Goal: Transaction & Acquisition: Purchase product/service

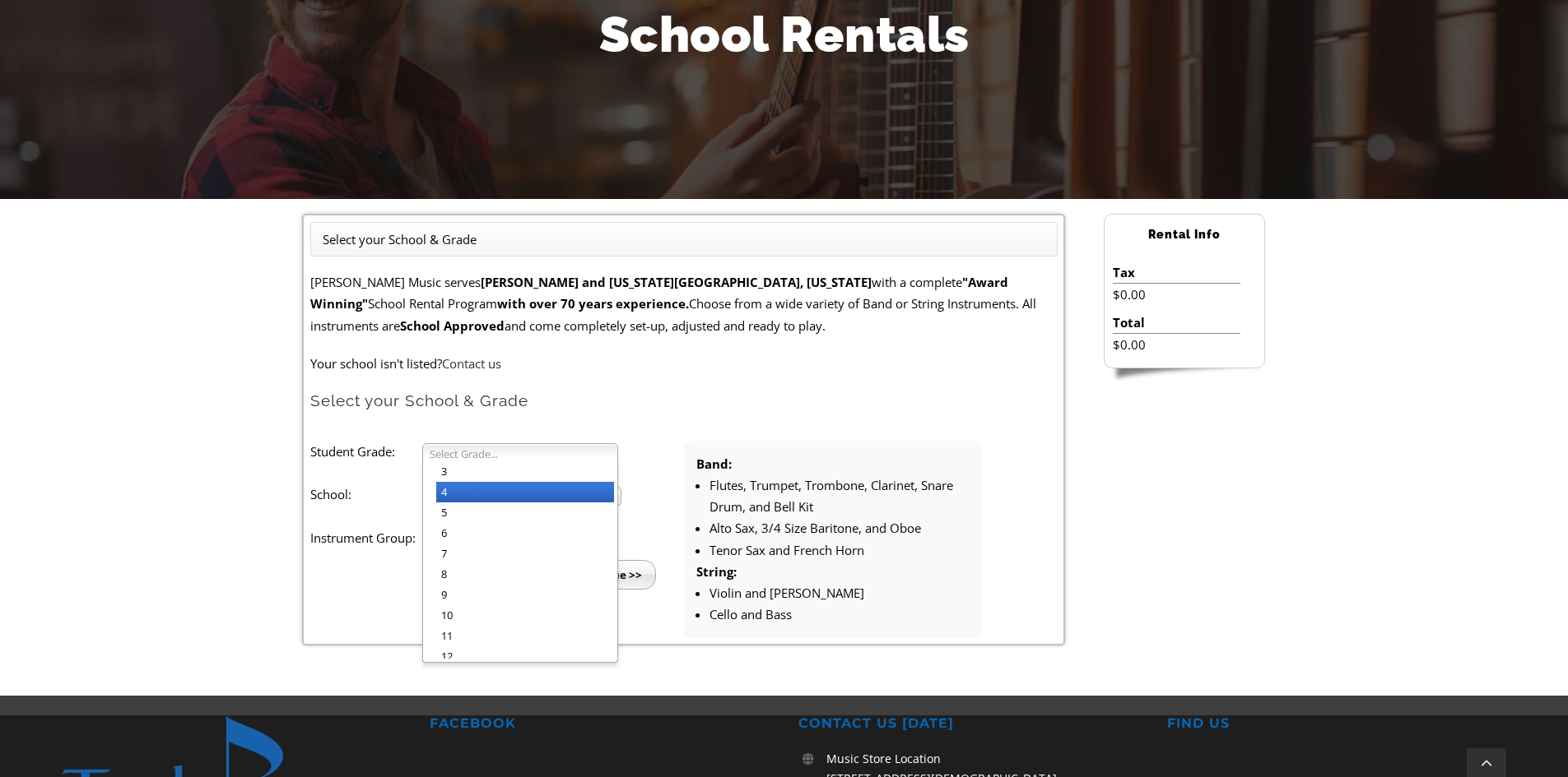
click at [473, 487] on li "4" at bounding box center [525, 492] width 178 height 21
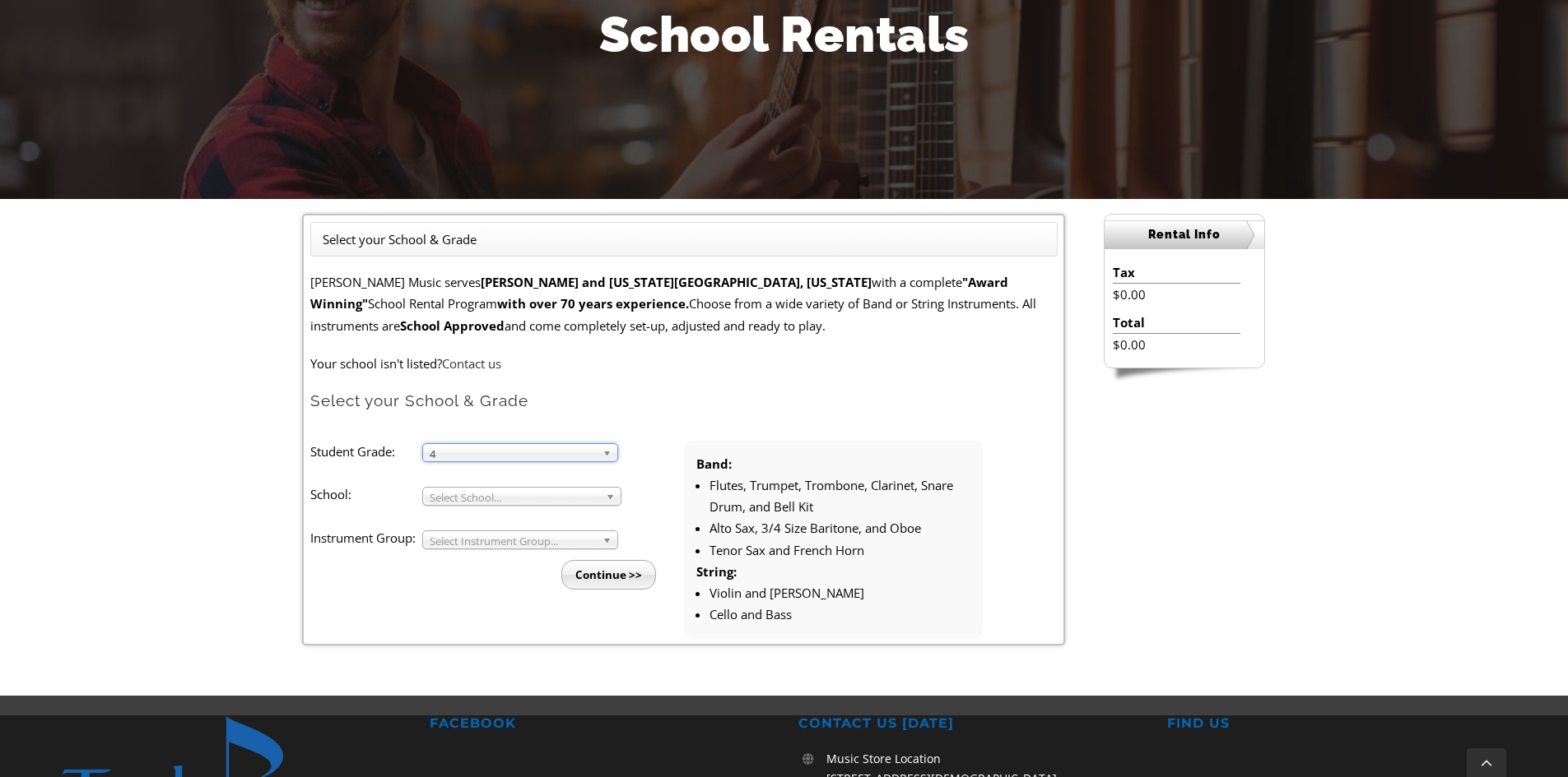
click at [469, 478] on li "Student Grade: 3 4 5 6 7 8 9 10 11 12 4 3 4 5 6 7 8 9 10 11 12 School: Arcola M…" at bounding box center [497, 515] width 374 height 148
click at [469, 490] on span "Select School..." at bounding box center [514, 497] width 169 height 20
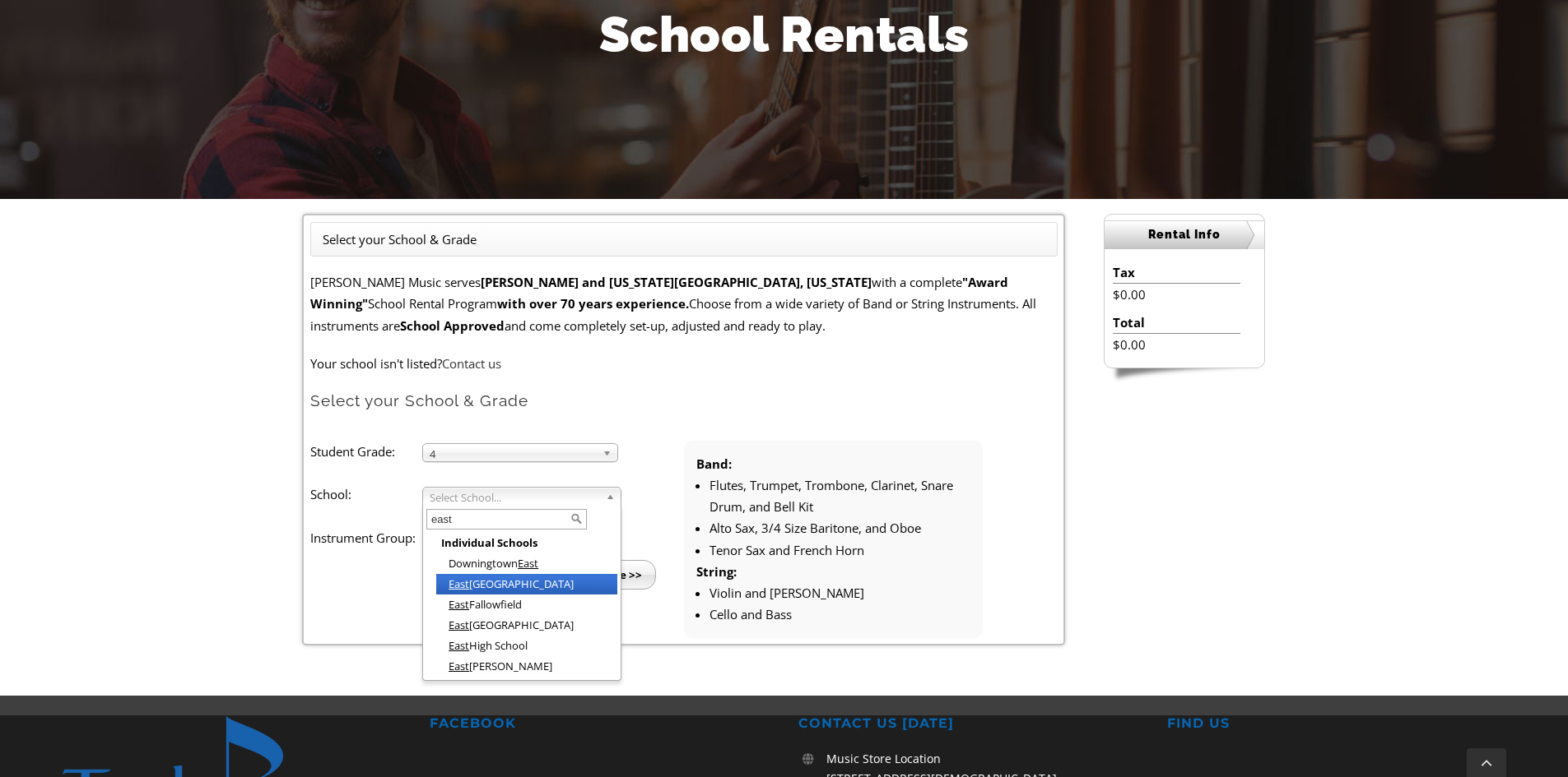
type input "east"
click at [506, 582] on li "East Bradford Elementary" at bounding box center [527, 585] width 181 height 21
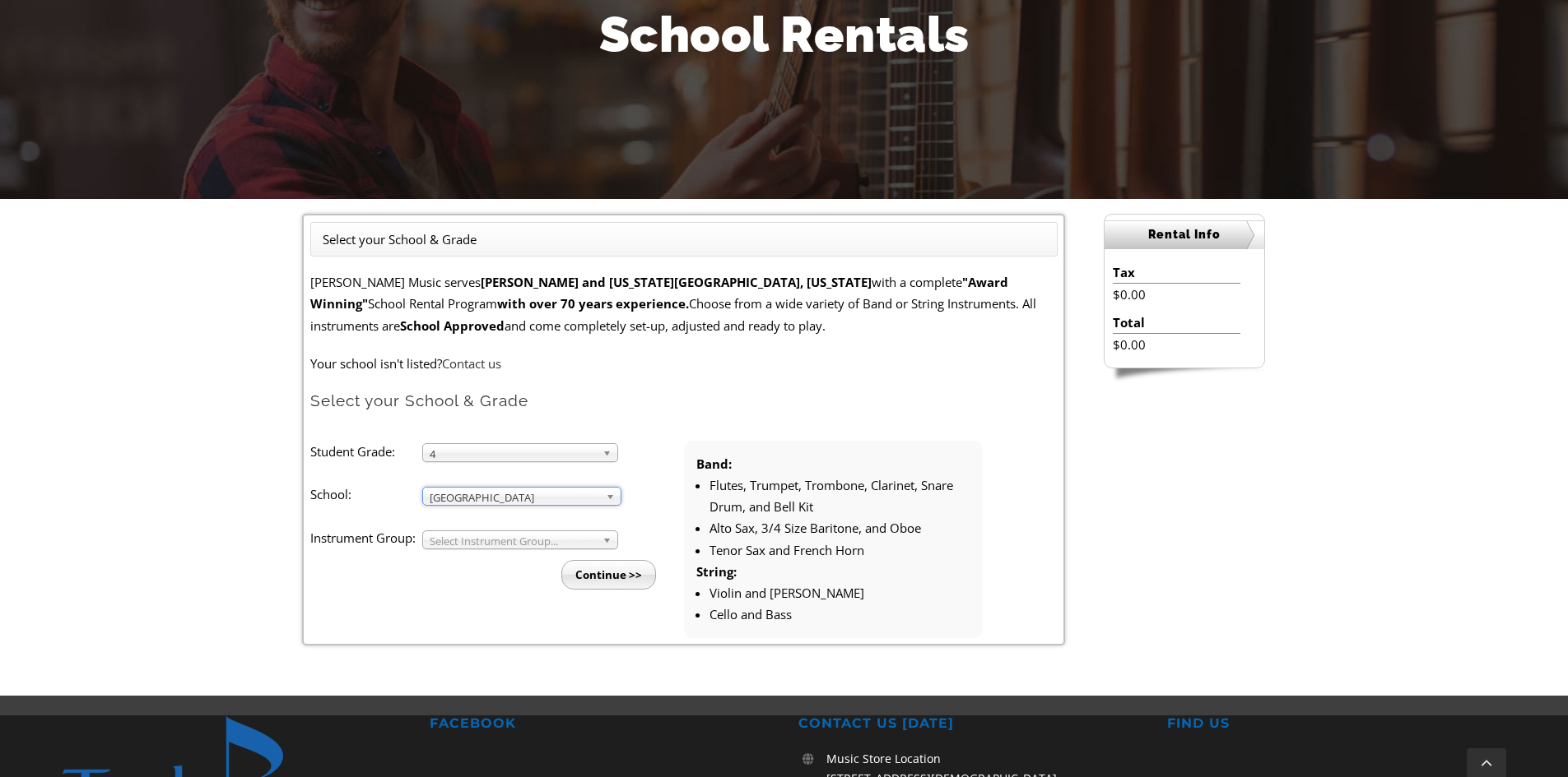
click at [548, 544] on span "Select Instrument Group..." at bounding box center [513, 541] width 166 height 20
click at [546, 557] on li "Band" at bounding box center [525, 558] width 178 height 21
click at [620, 572] on input "Continue >>" at bounding box center [608, 575] width 94 height 30
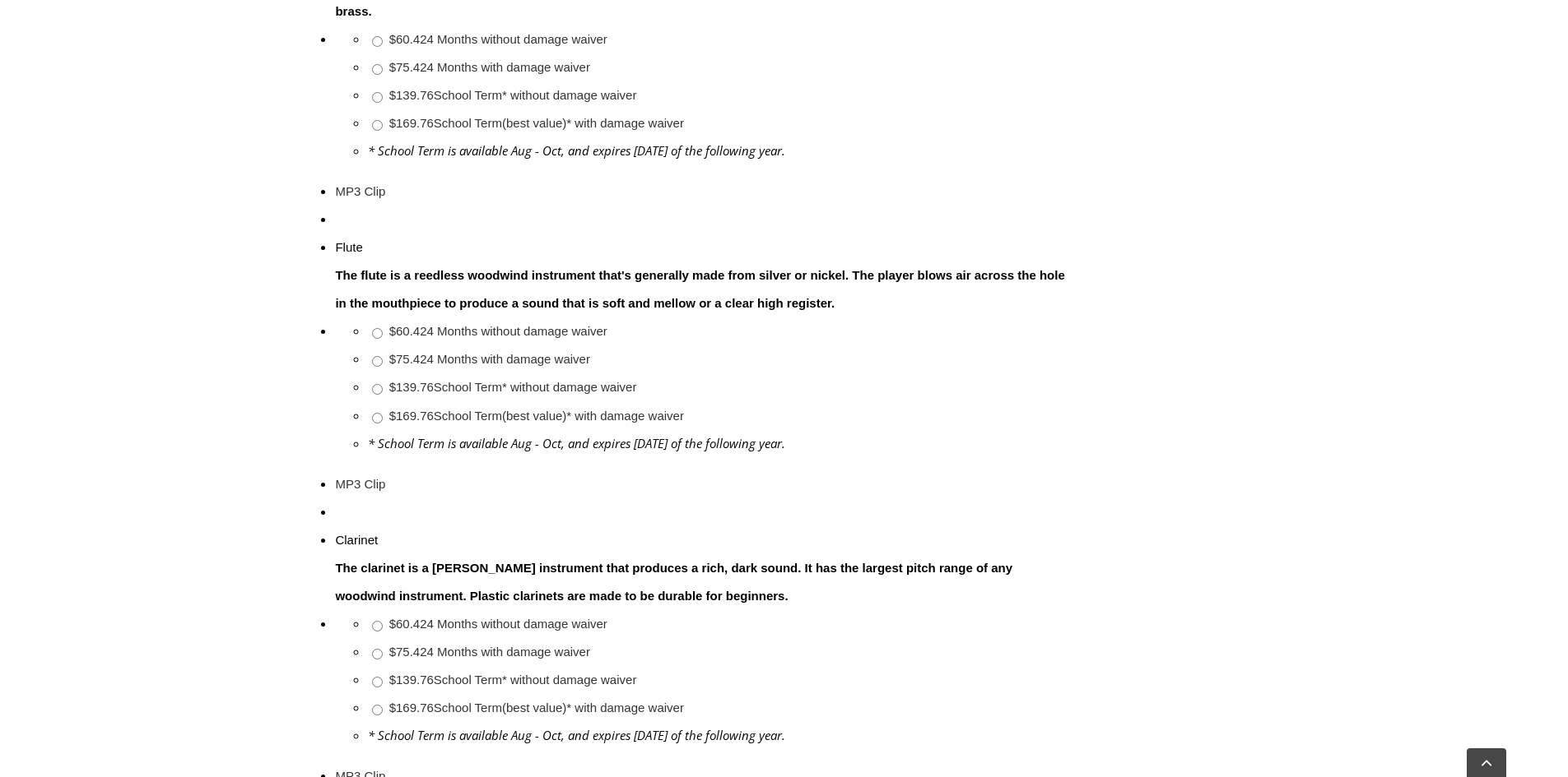
scroll to position [1069, 0]
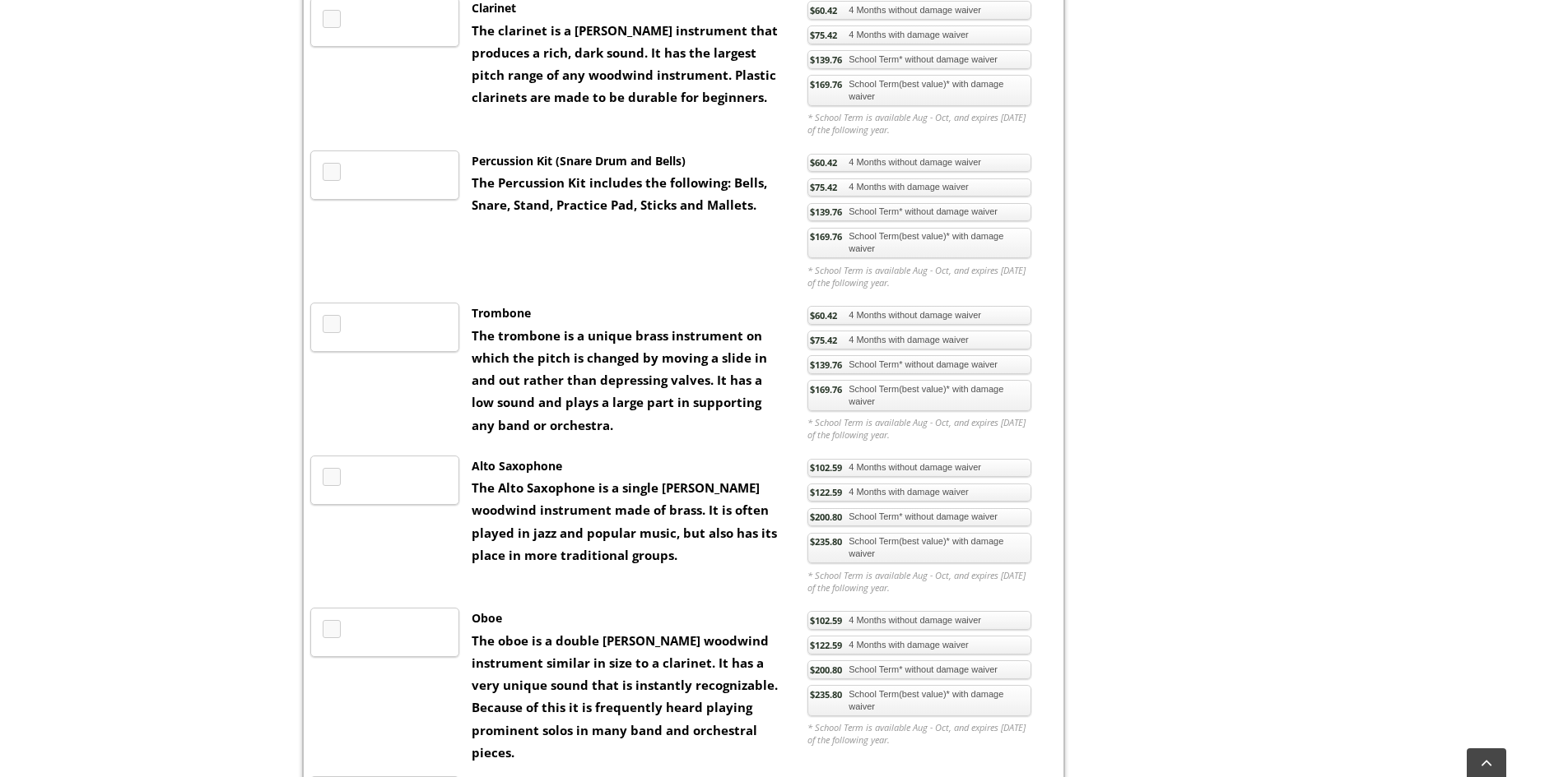
click at [882, 395] on link "$169.76 School Term(best value)* with damage waiver" at bounding box center [919, 395] width 224 height 31
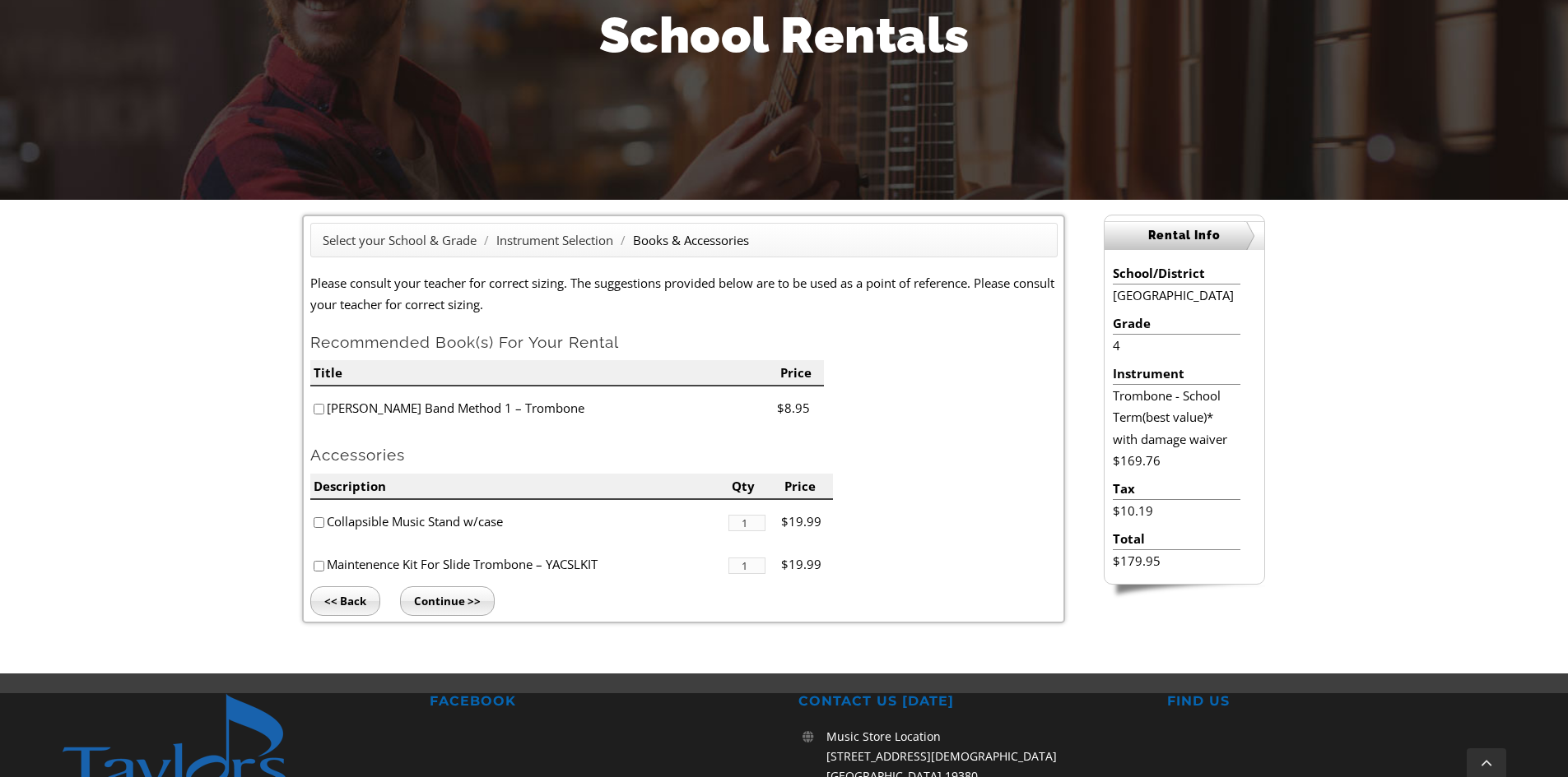
scroll to position [247, 0]
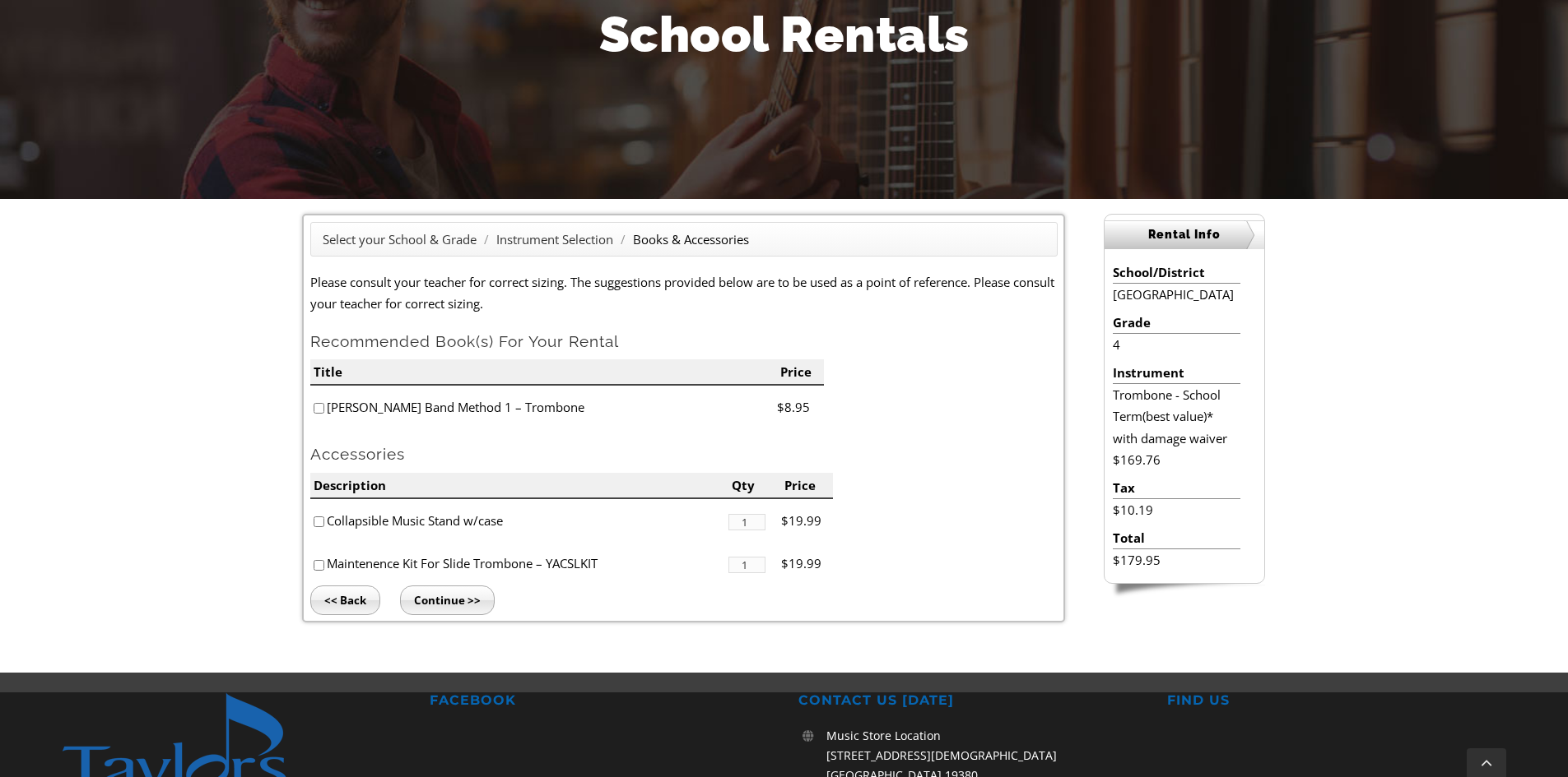
click at [316, 405] on input"] "checkbox" at bounding box center [319, 408] width 10 height 10
checkbox input"] "true"
click at [315, 516] on input"] "checkbox" at bounding box center [319, 521] width 10 height 10
checkbox input"] "true"
click at [447, 607] on input "Continue >>" at bounding box center [447, 600] width 94 height 30
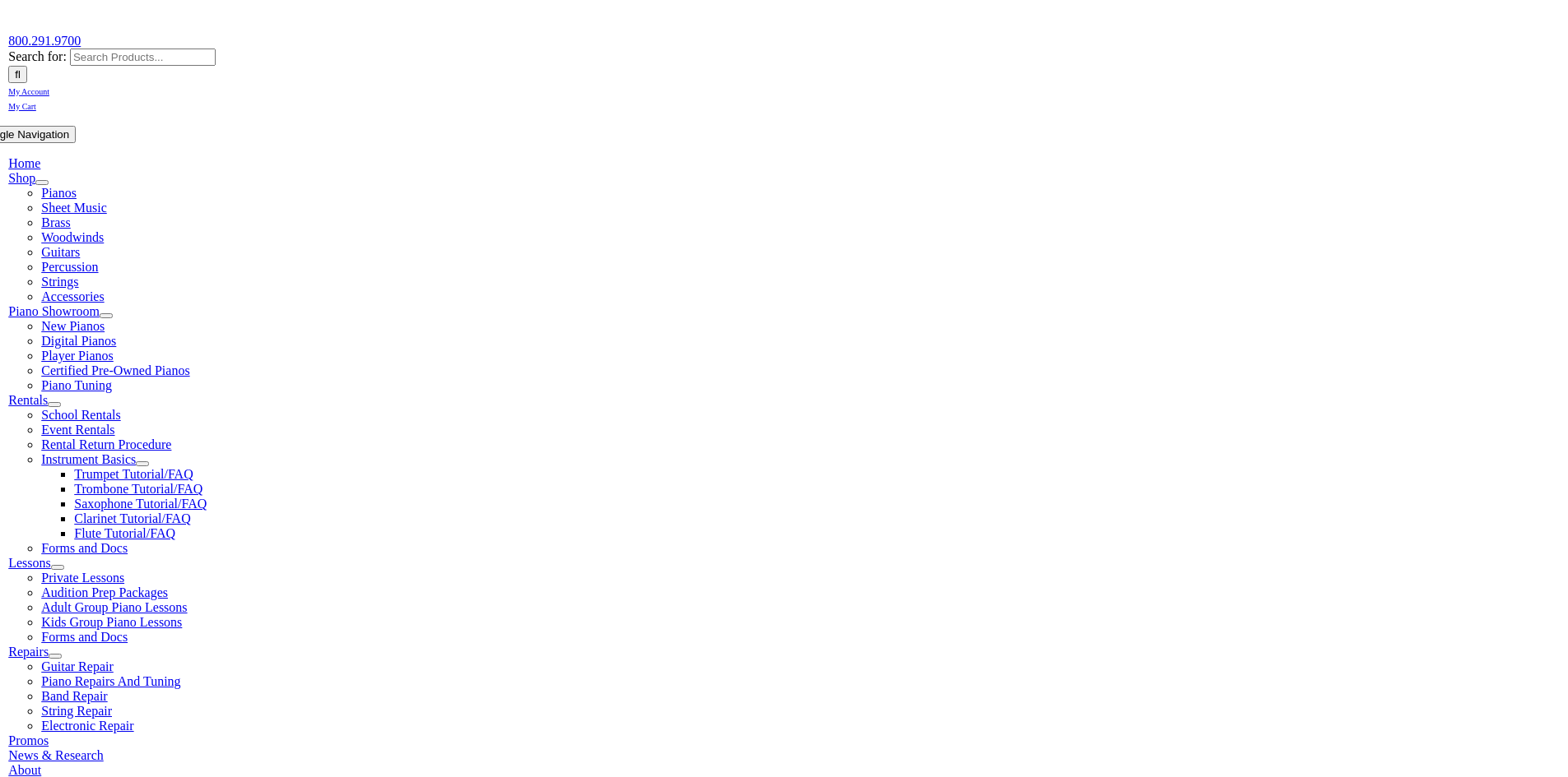
scroll to position [247, 0]
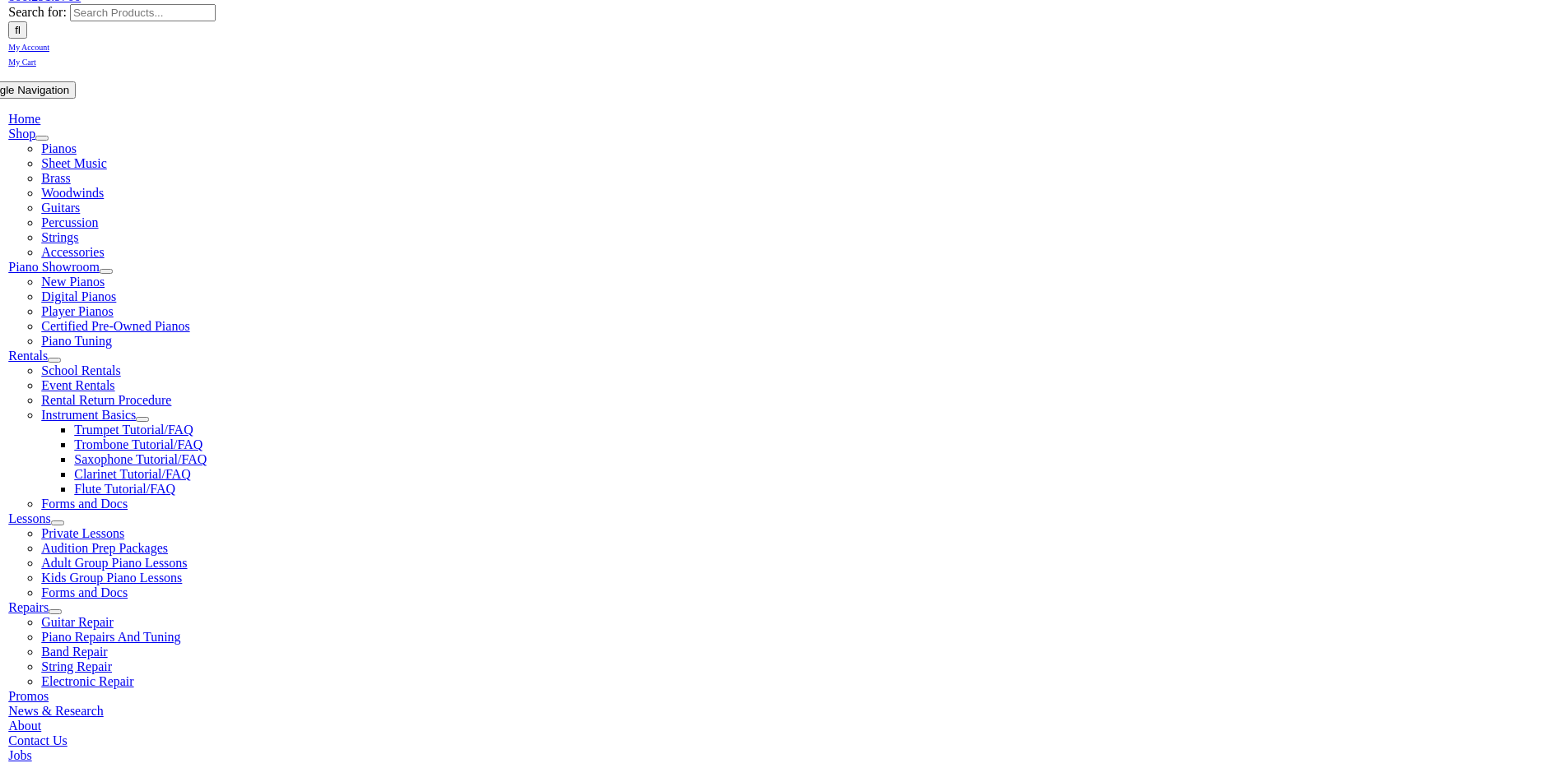
type input "1"
type input "William"
type input "Janes"
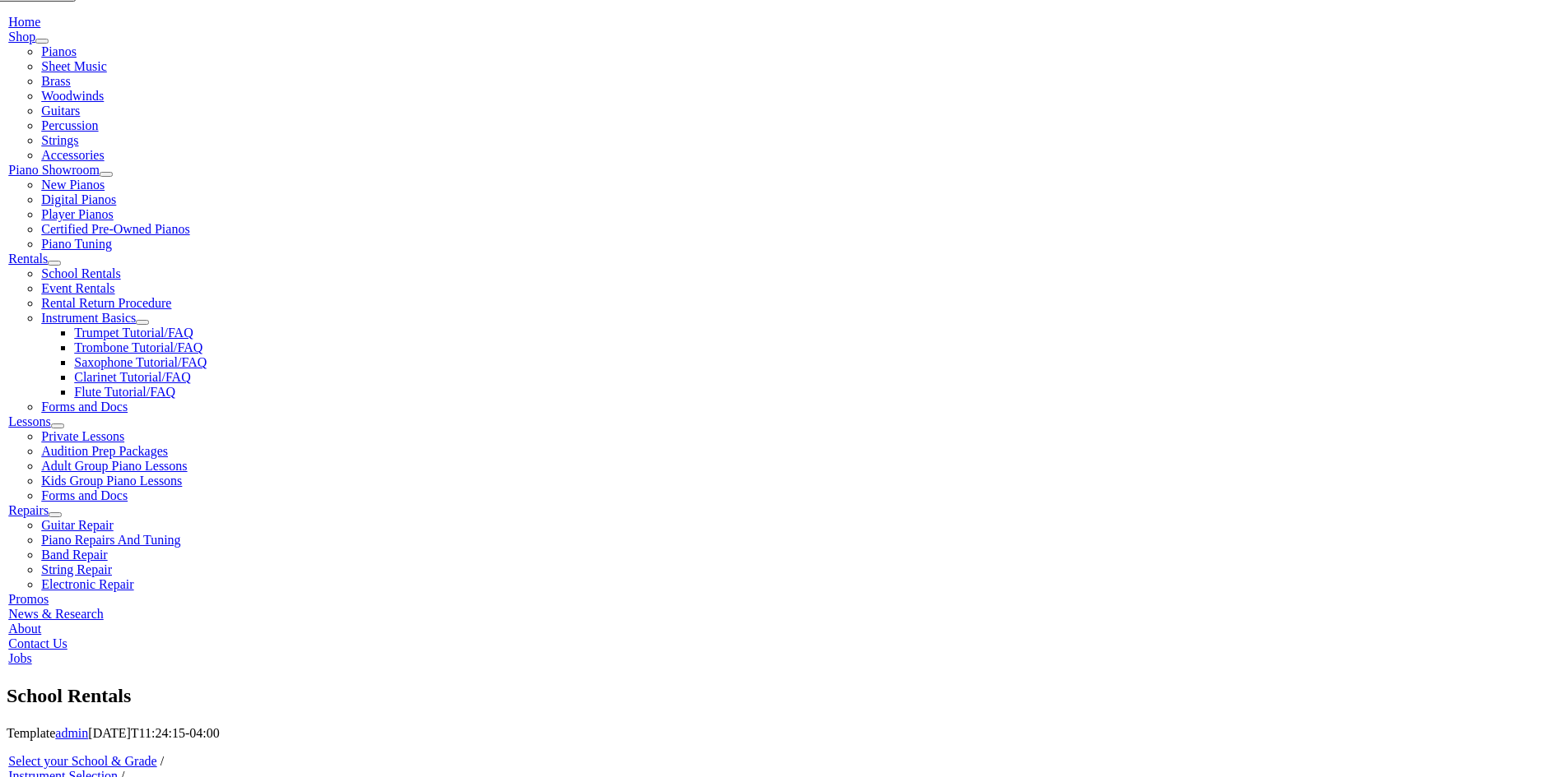
scroll to position [493, 0]
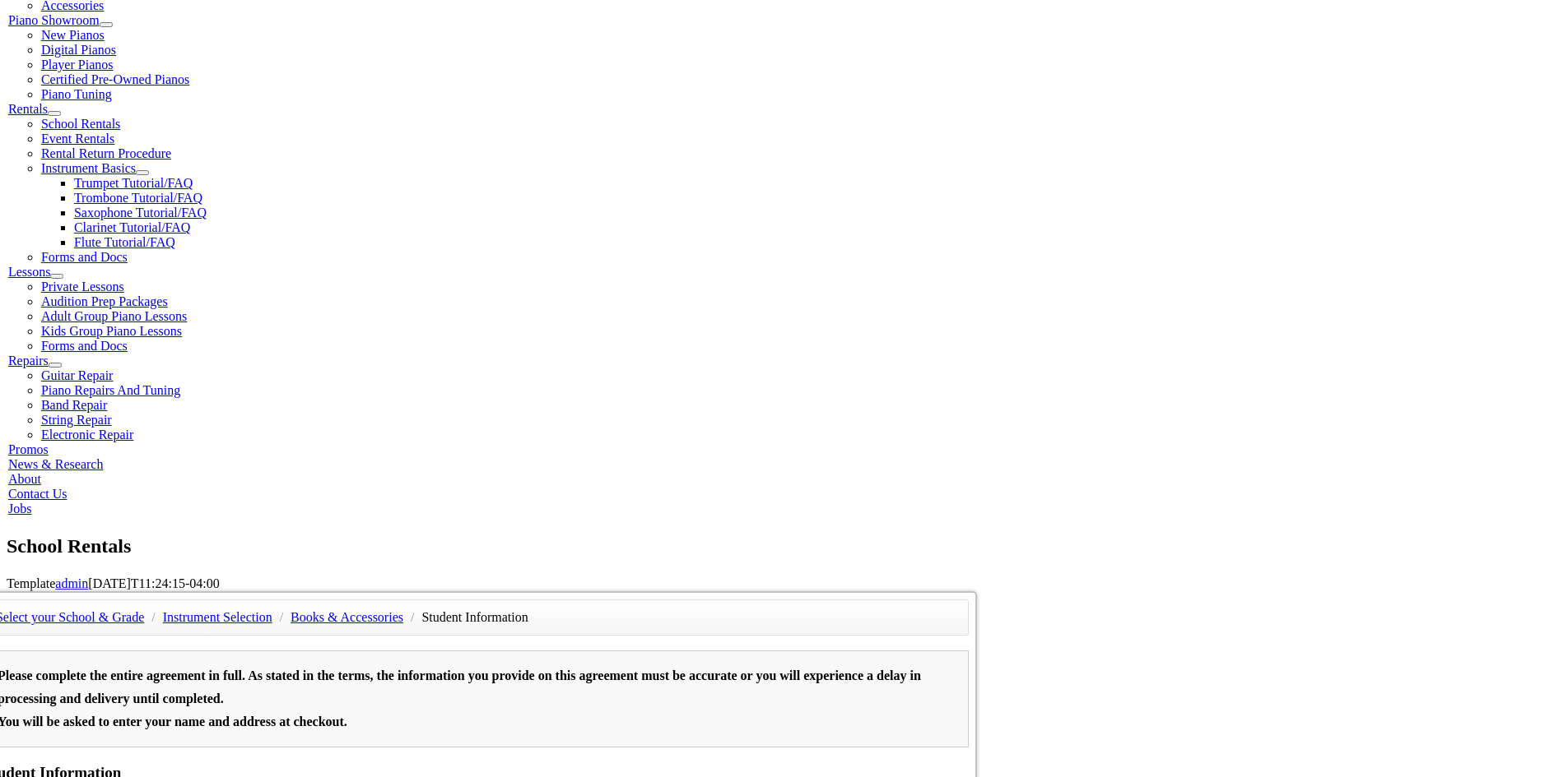
type input "Enstructure"
type input "717-799-1411"
type input "03/13/1986"
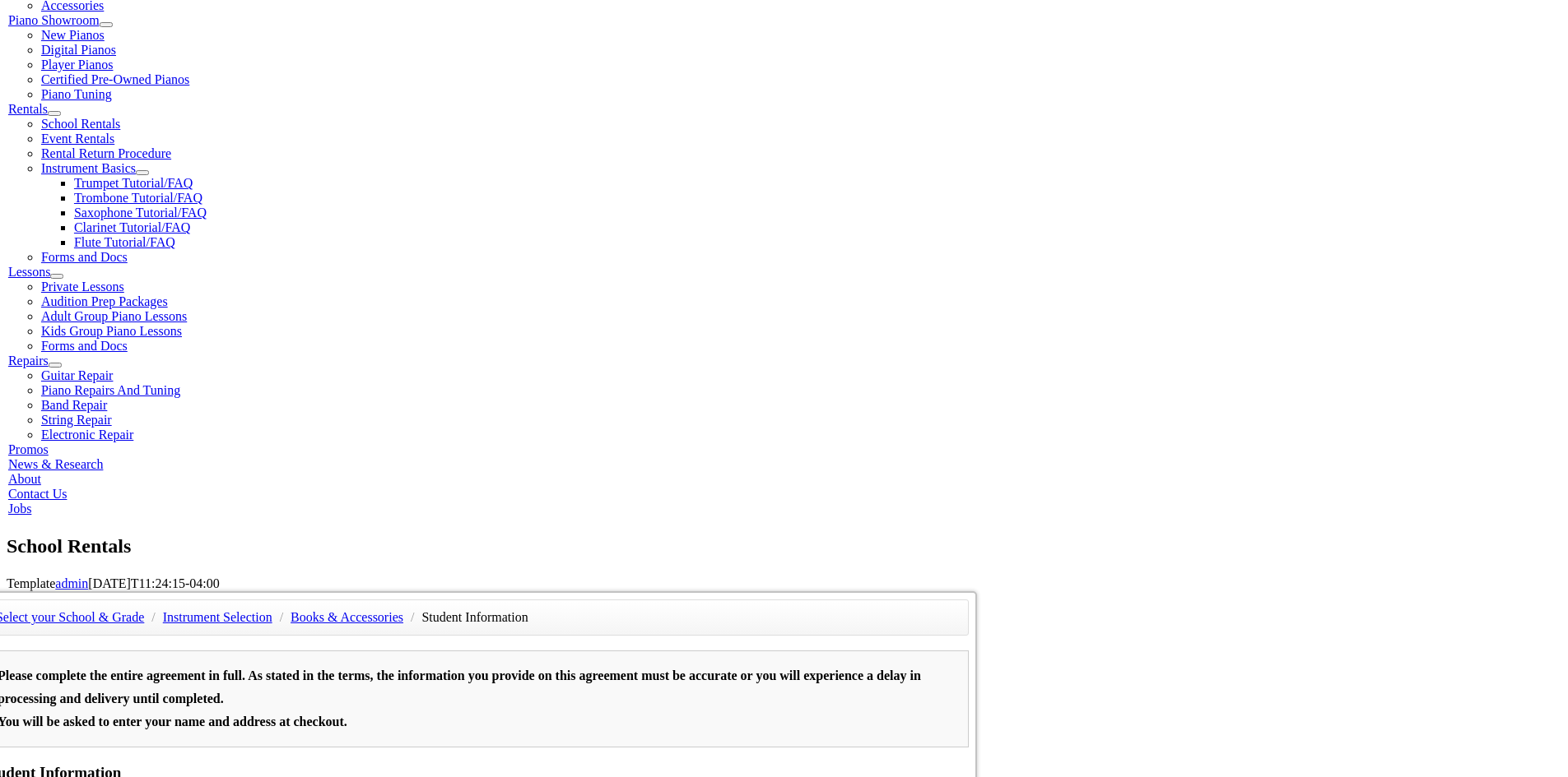
type input "Bill Janes"
type input "610-731-1465"
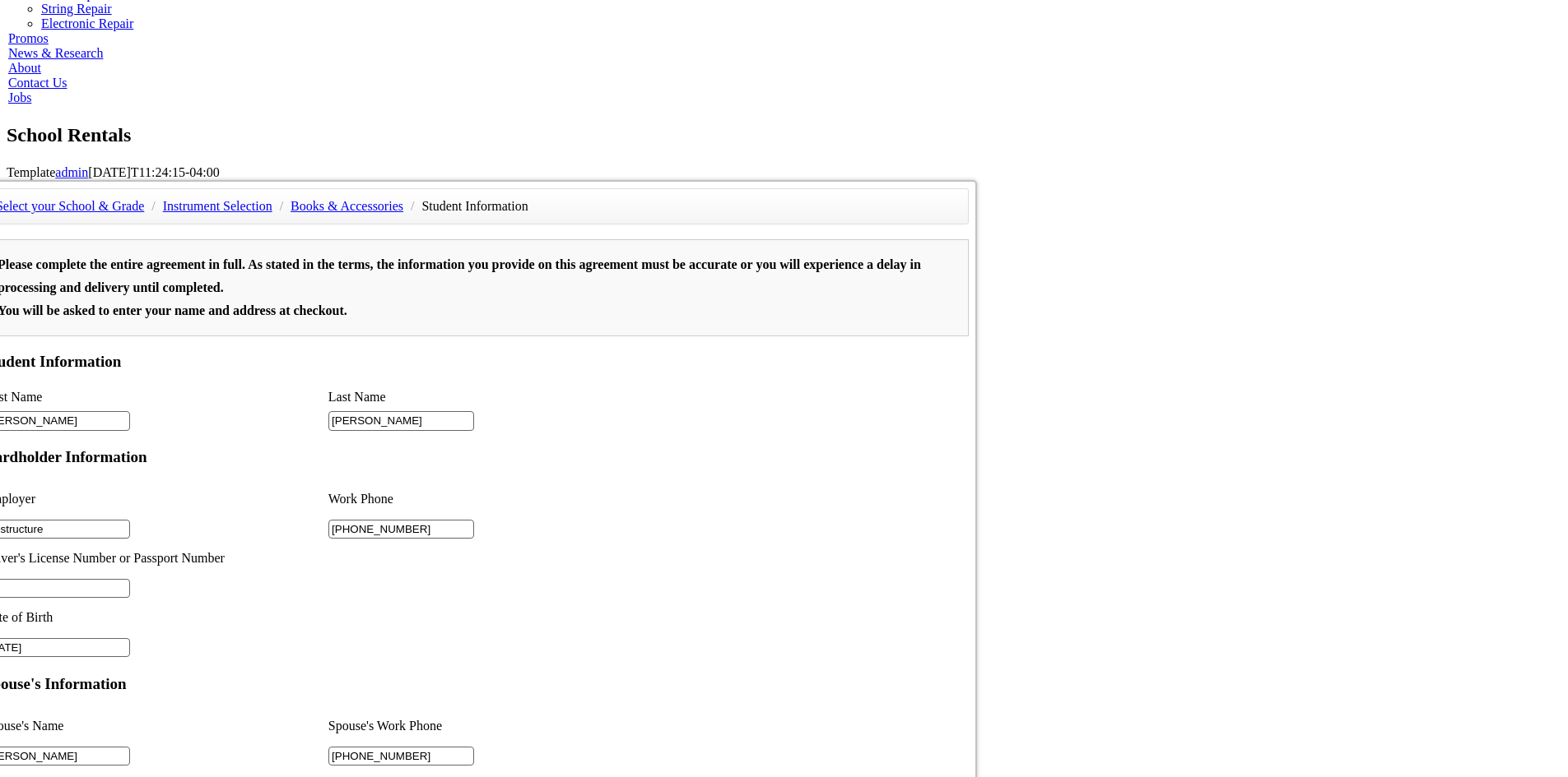
scroll to position [330, 0]
type input "Harkins Builders"
type input "2"
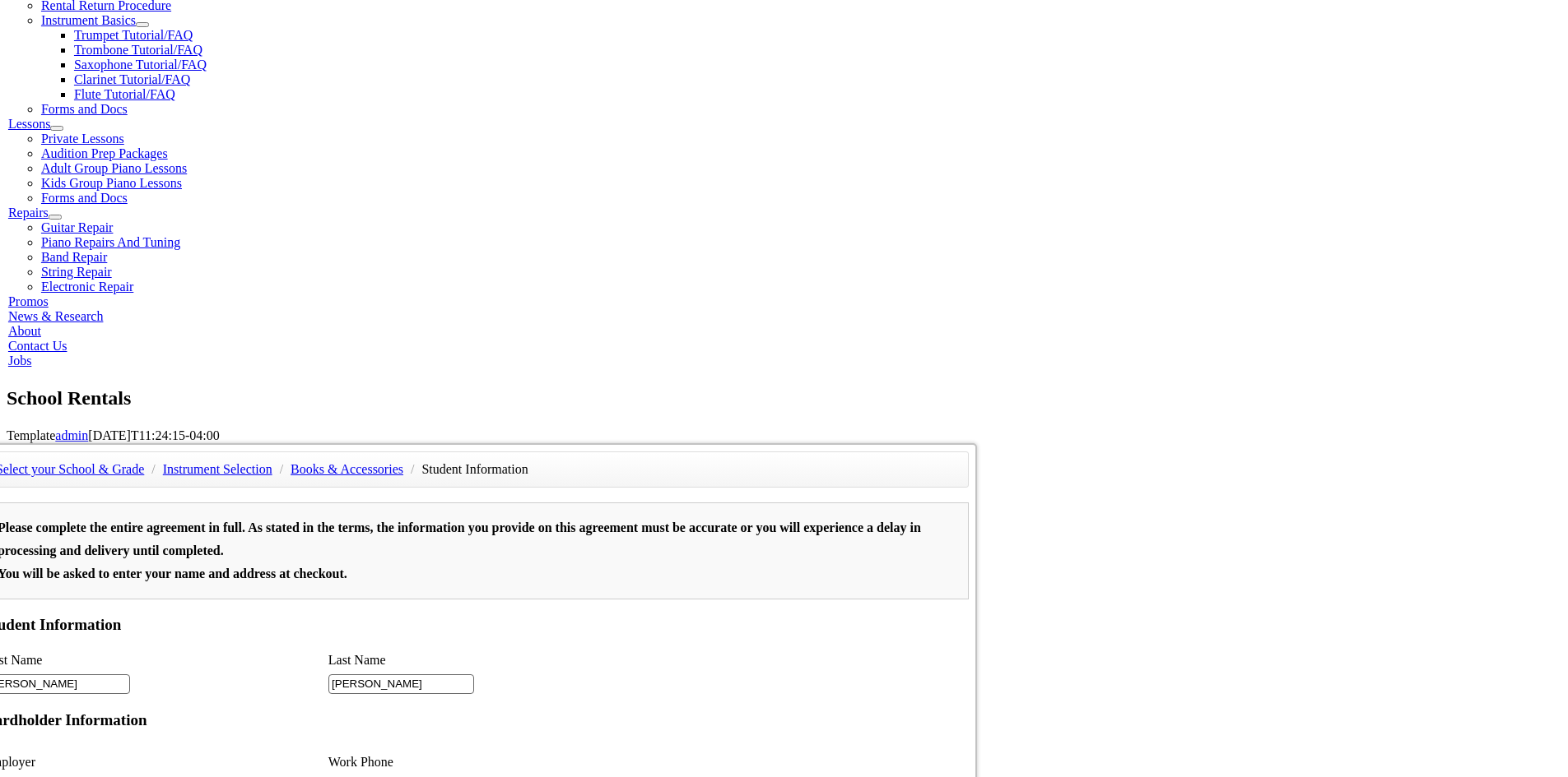
scroll to position [411, 0]
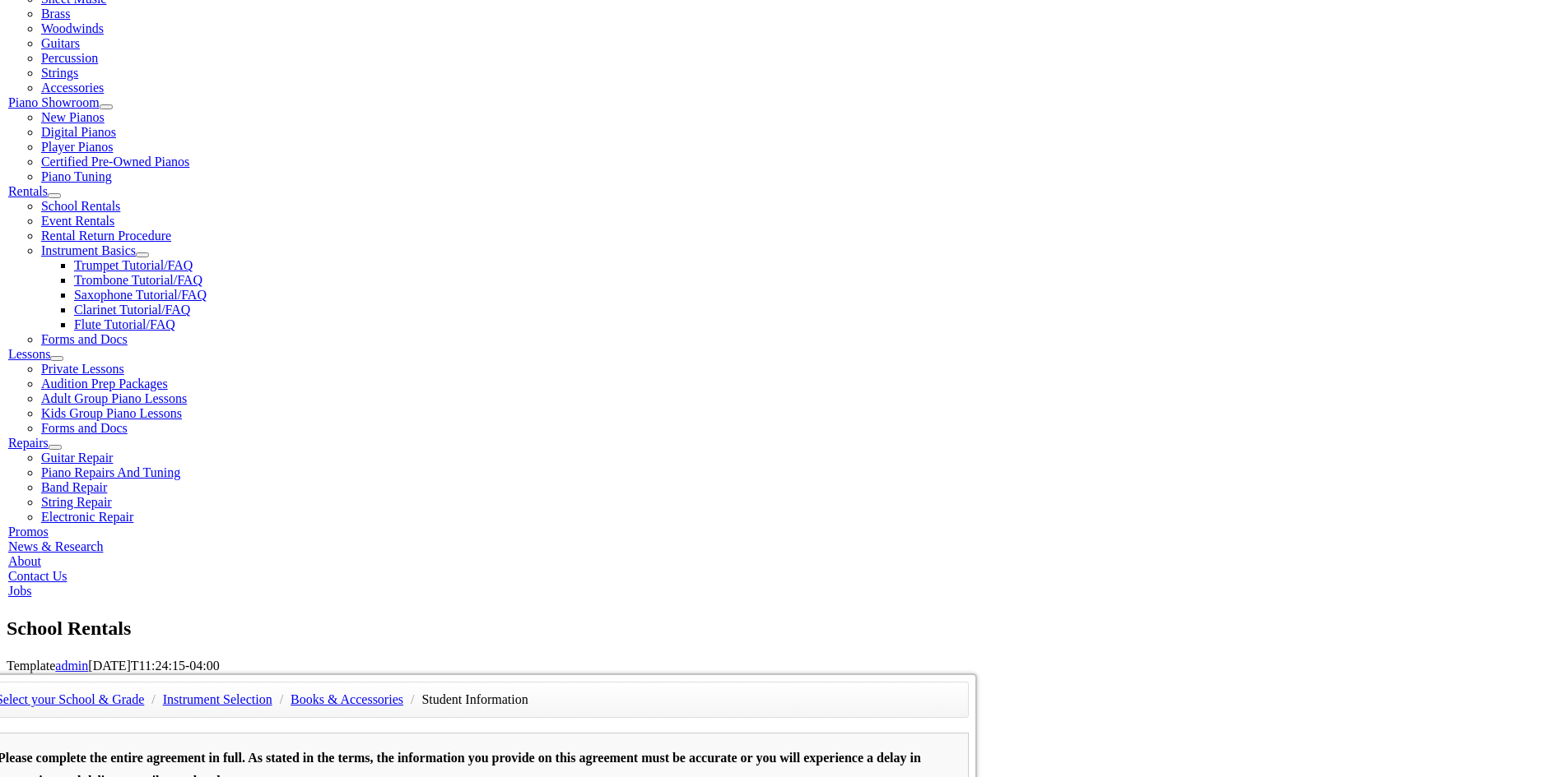
drag, startPoint x: 367, startPoint y: 429, endPoint x: 366, endPoint y: 438, distance: 9.1
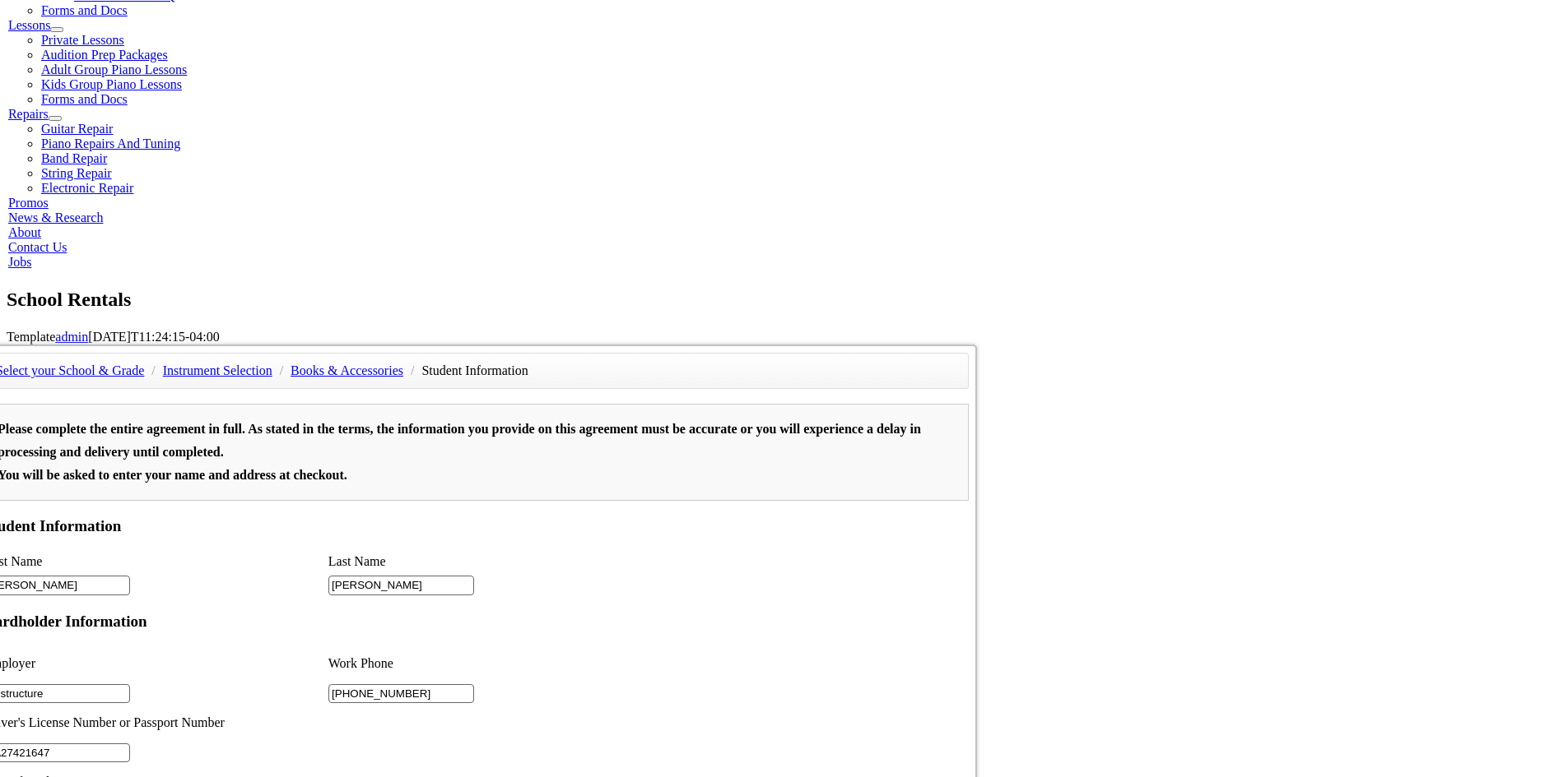
scroll to position [905, 0]
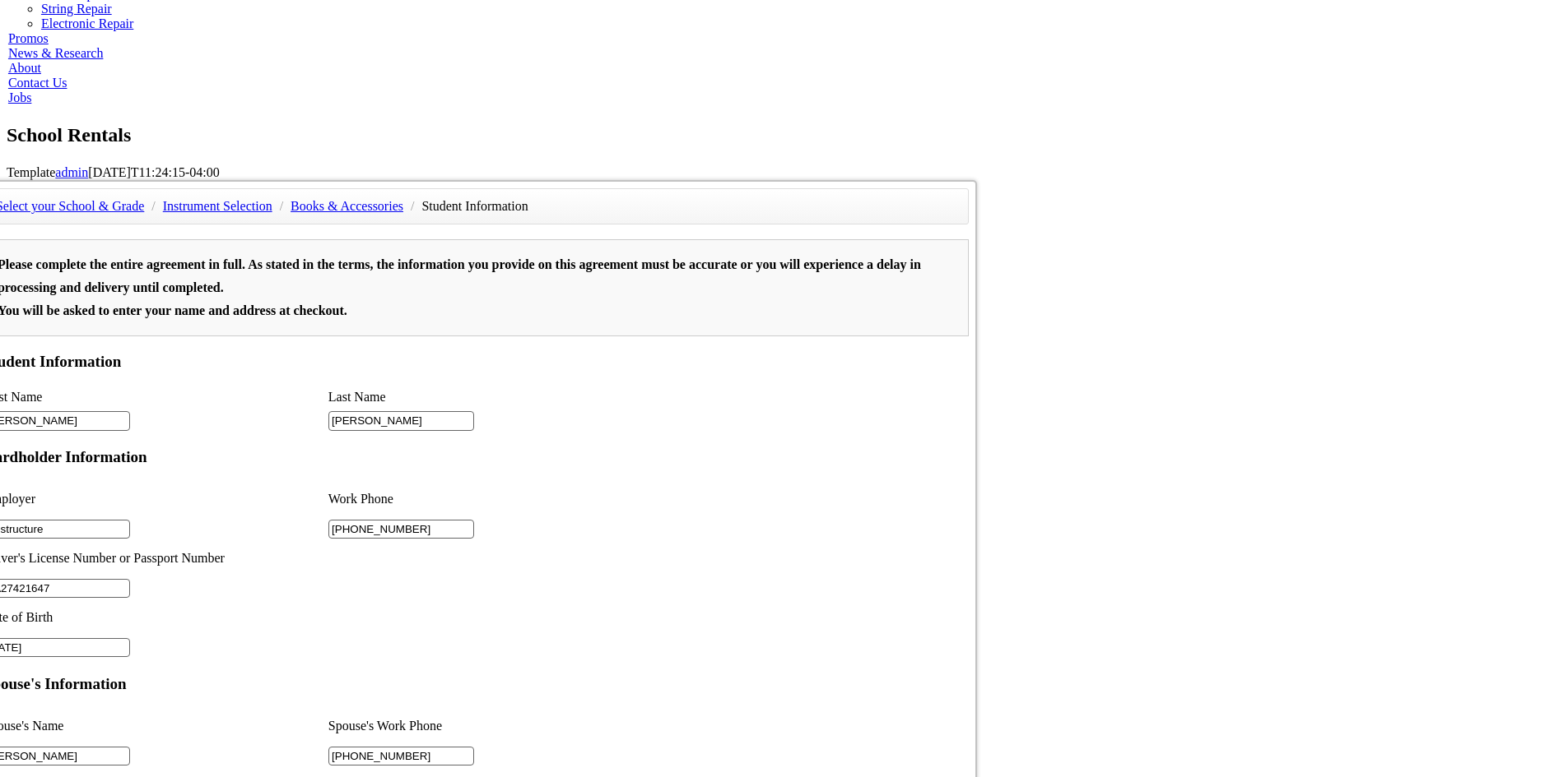
type input "PA27421647"
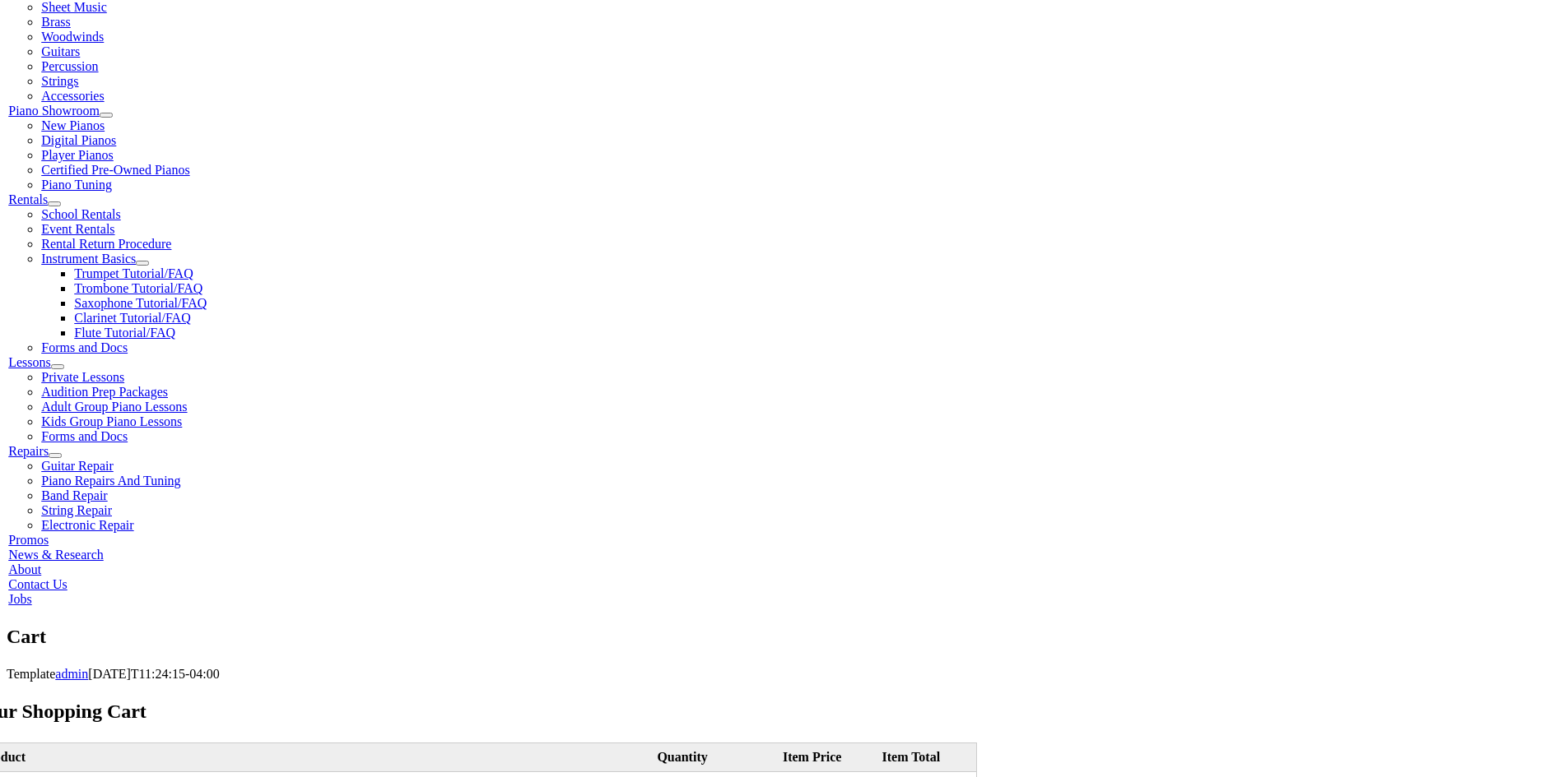
scroll to position [411, 0]
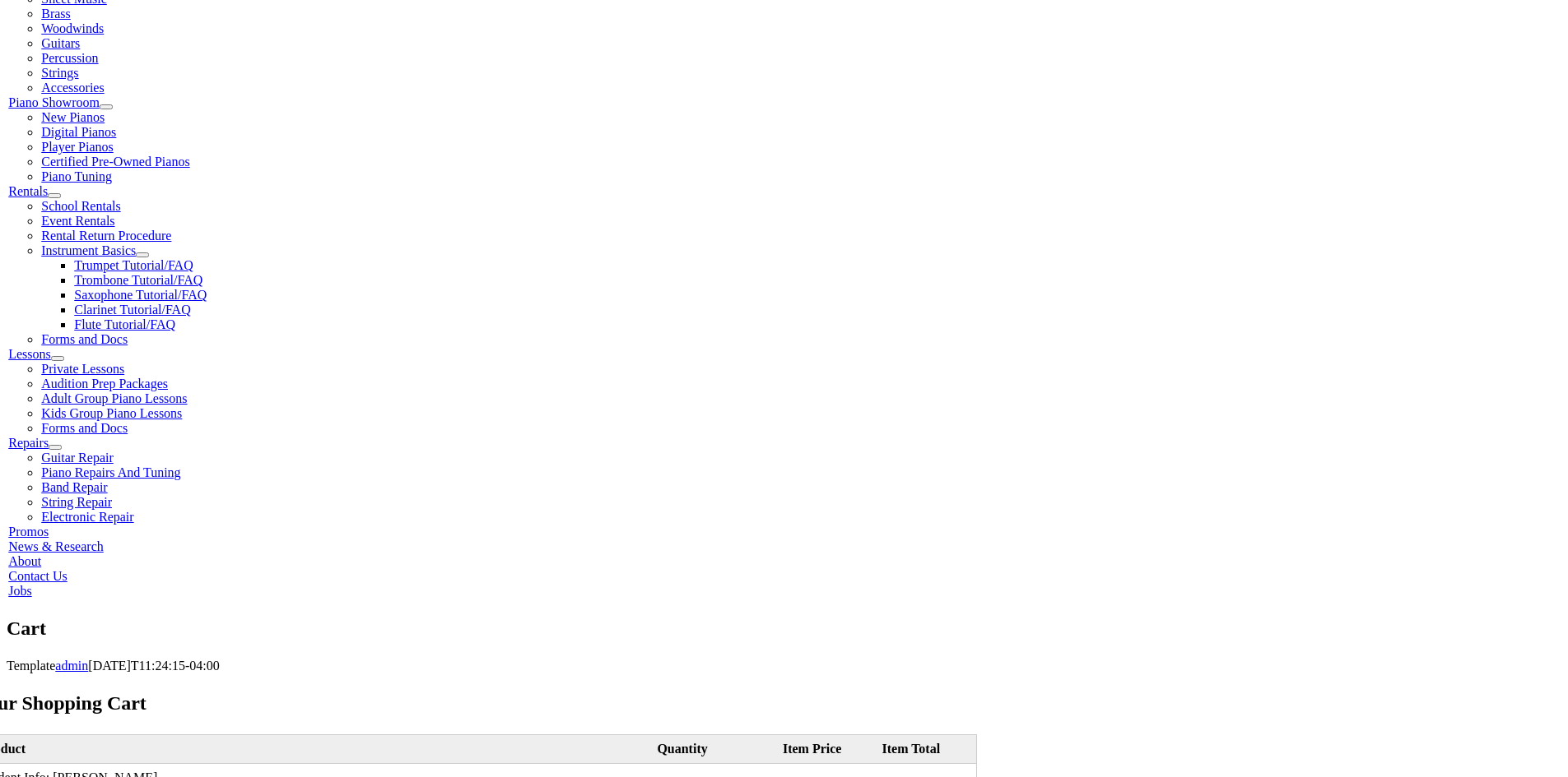
select select "PA"
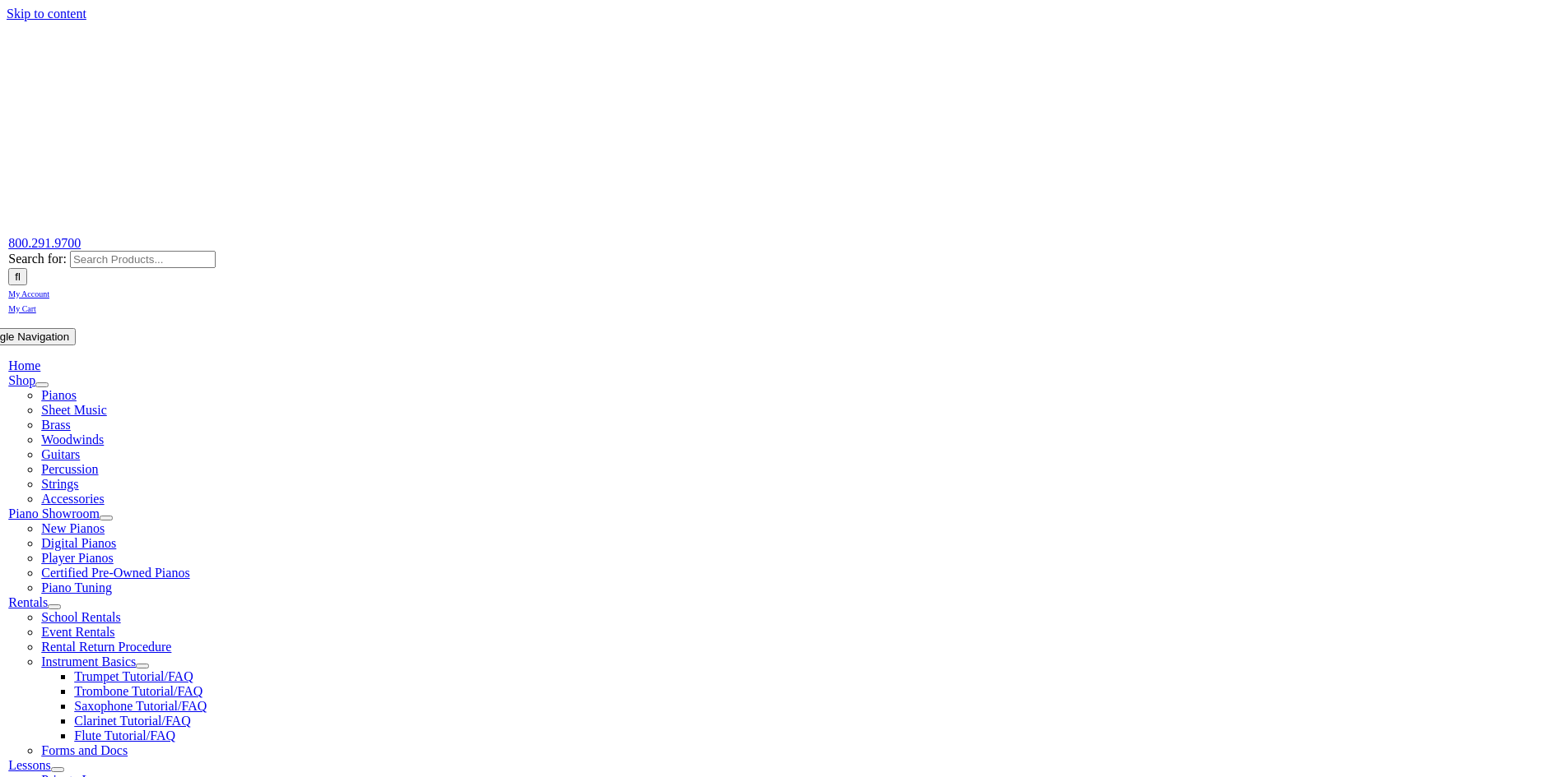
select select "PA"
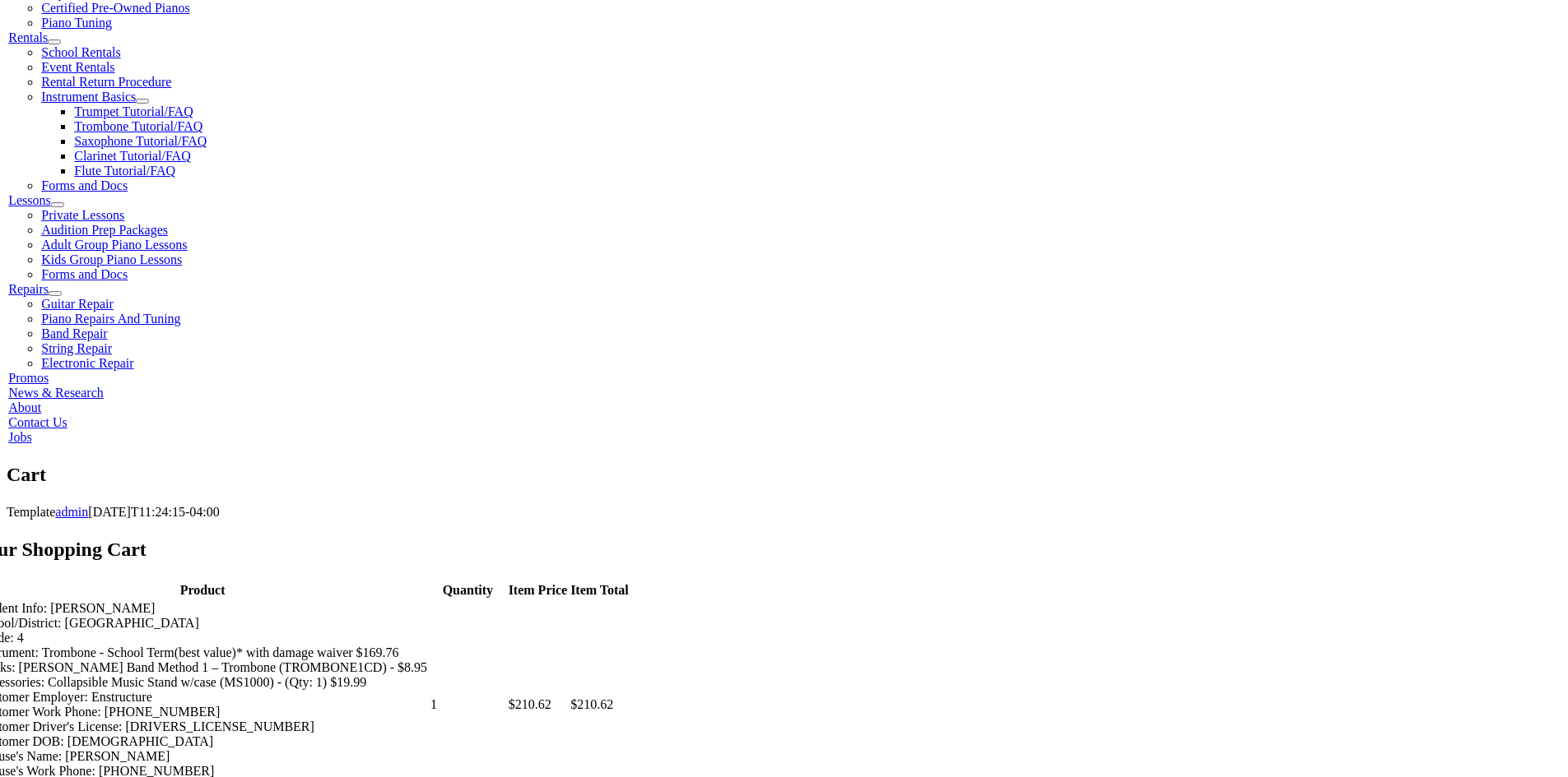
scroll to position [575, 0]
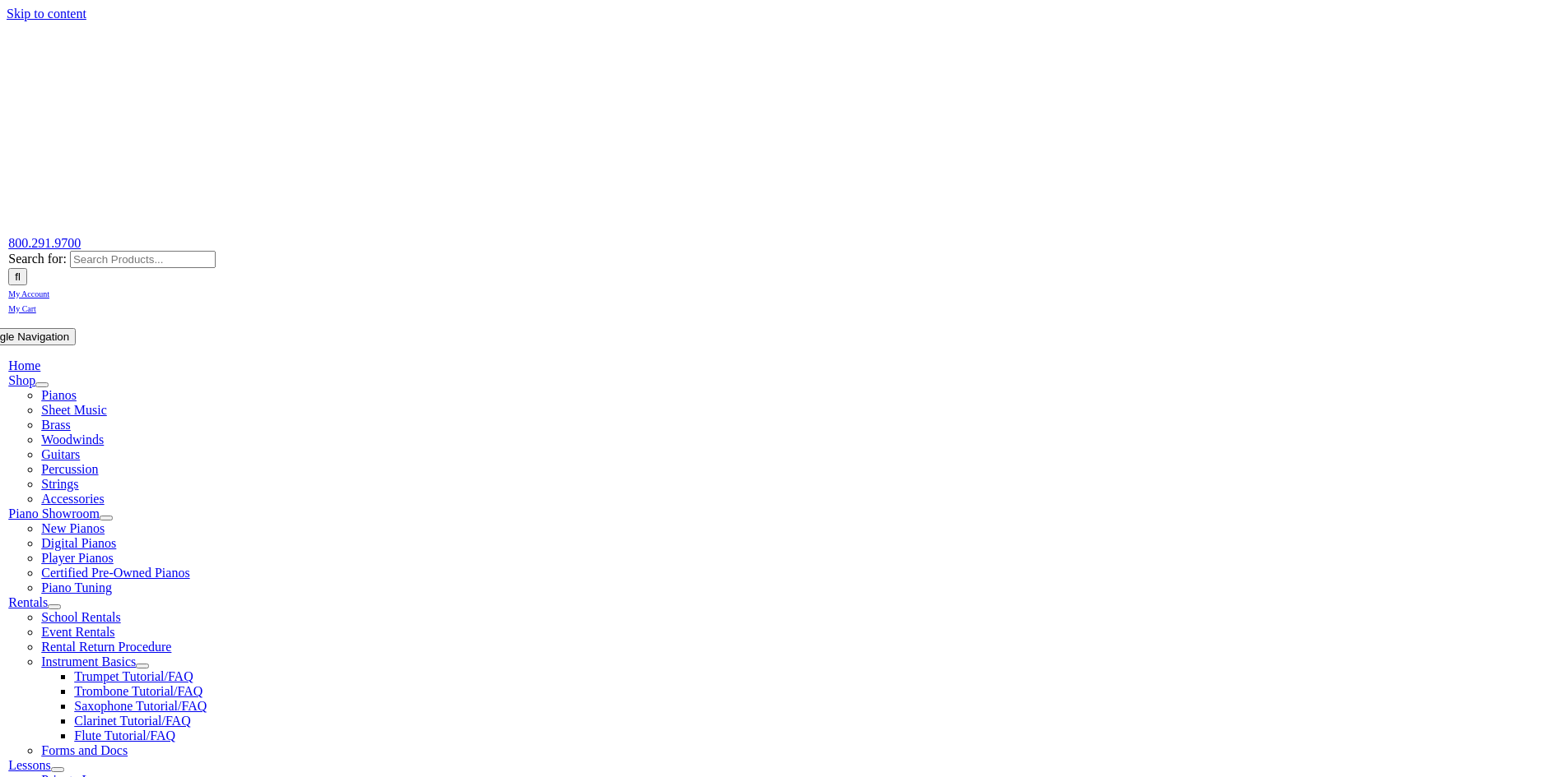
select select "PA"
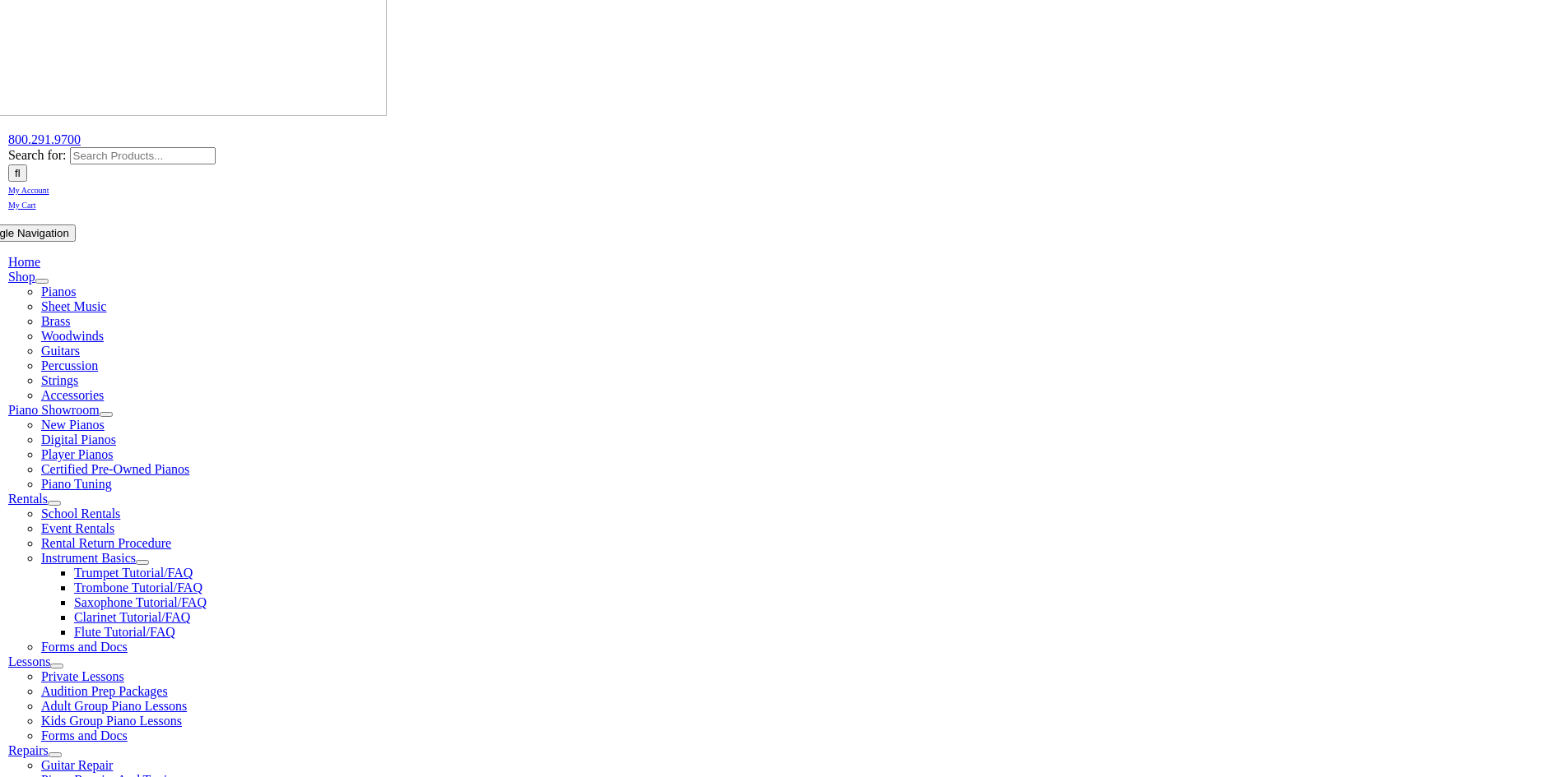
scroll to position [247, 0]
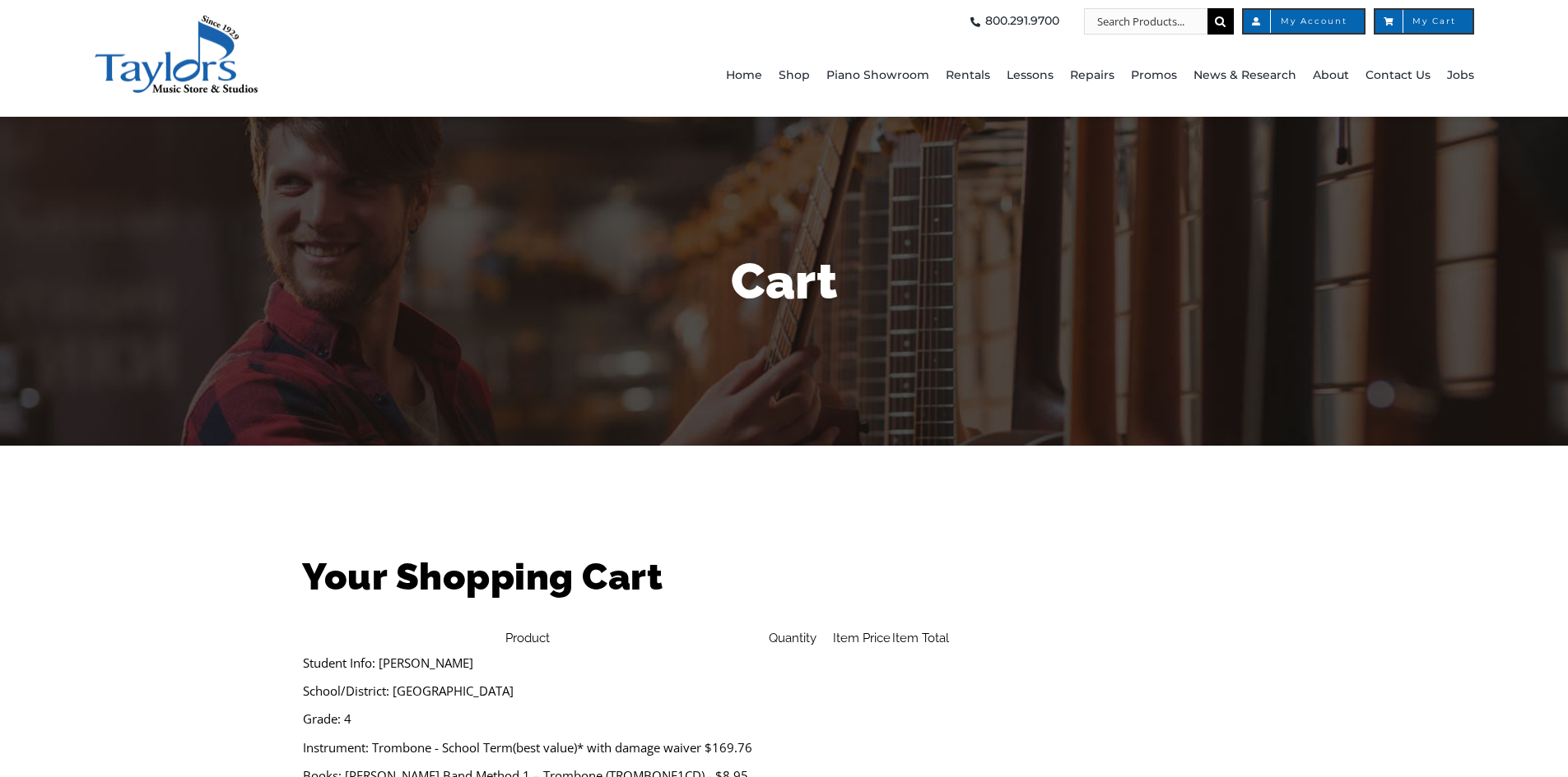
select select "PA"
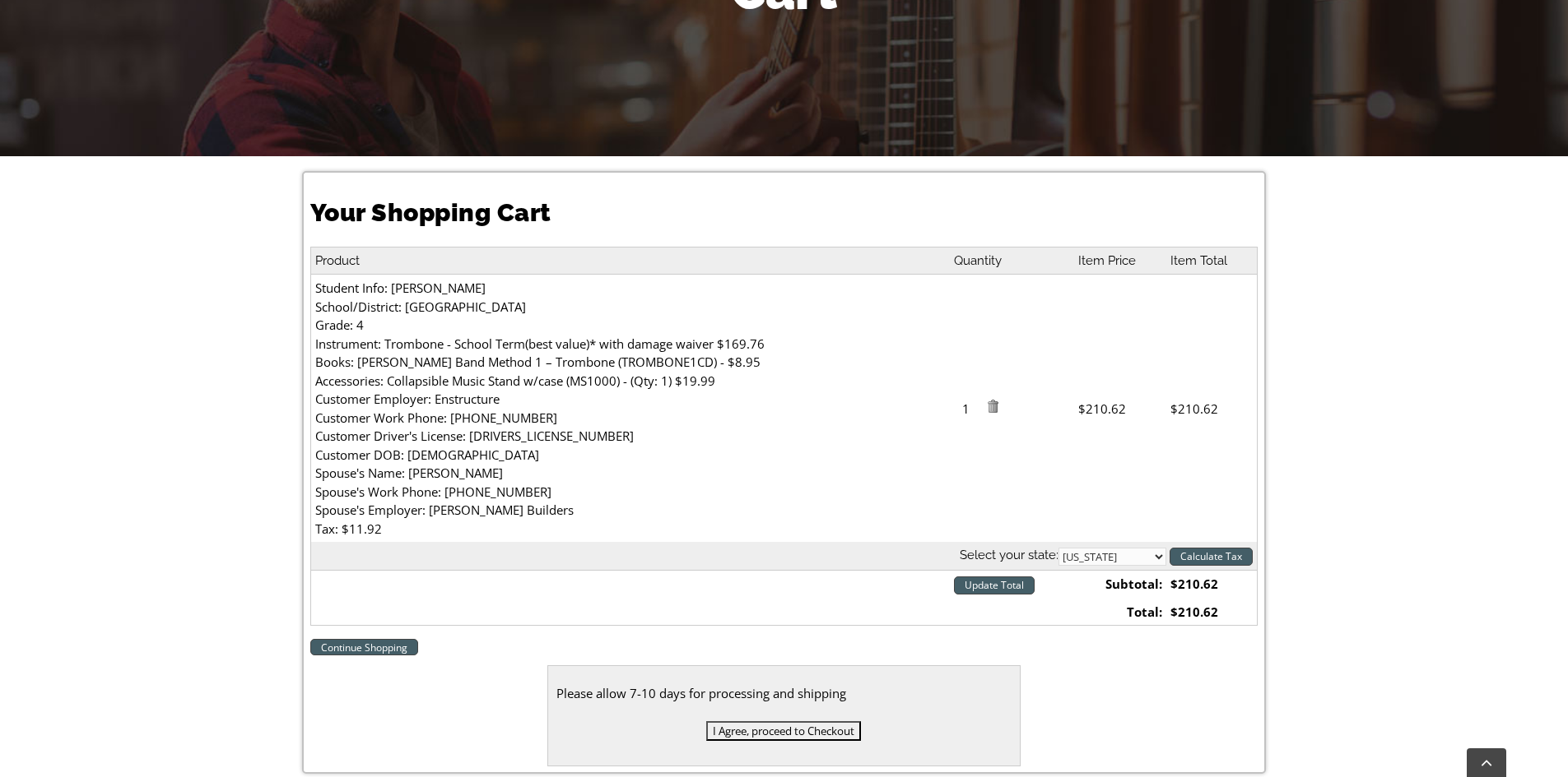
scroll to position [329, 0]
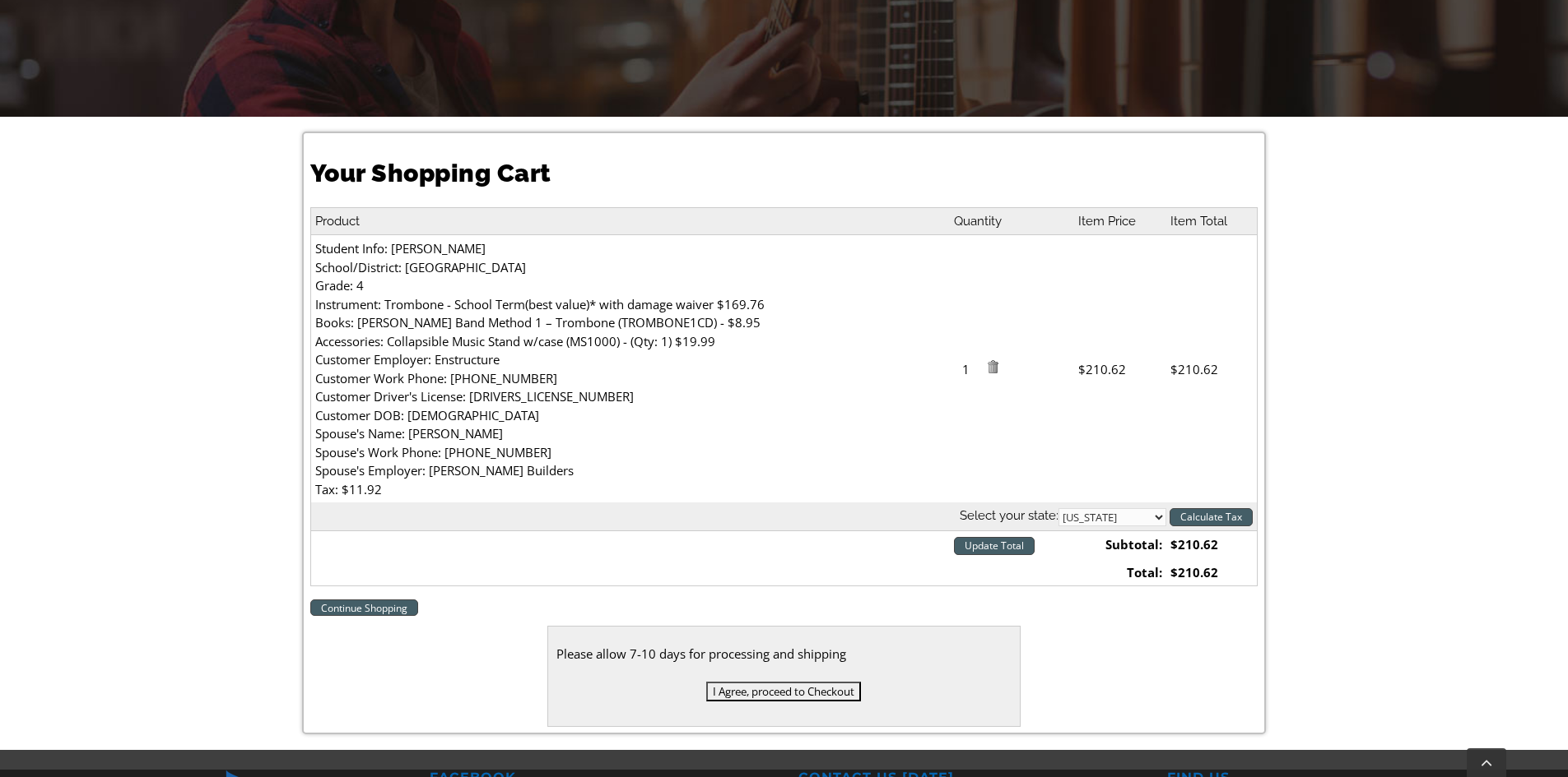
click at [787, 687] on input "I Agree, proceed to Checkout" at bounding box center [784, 691] width 155 height 20
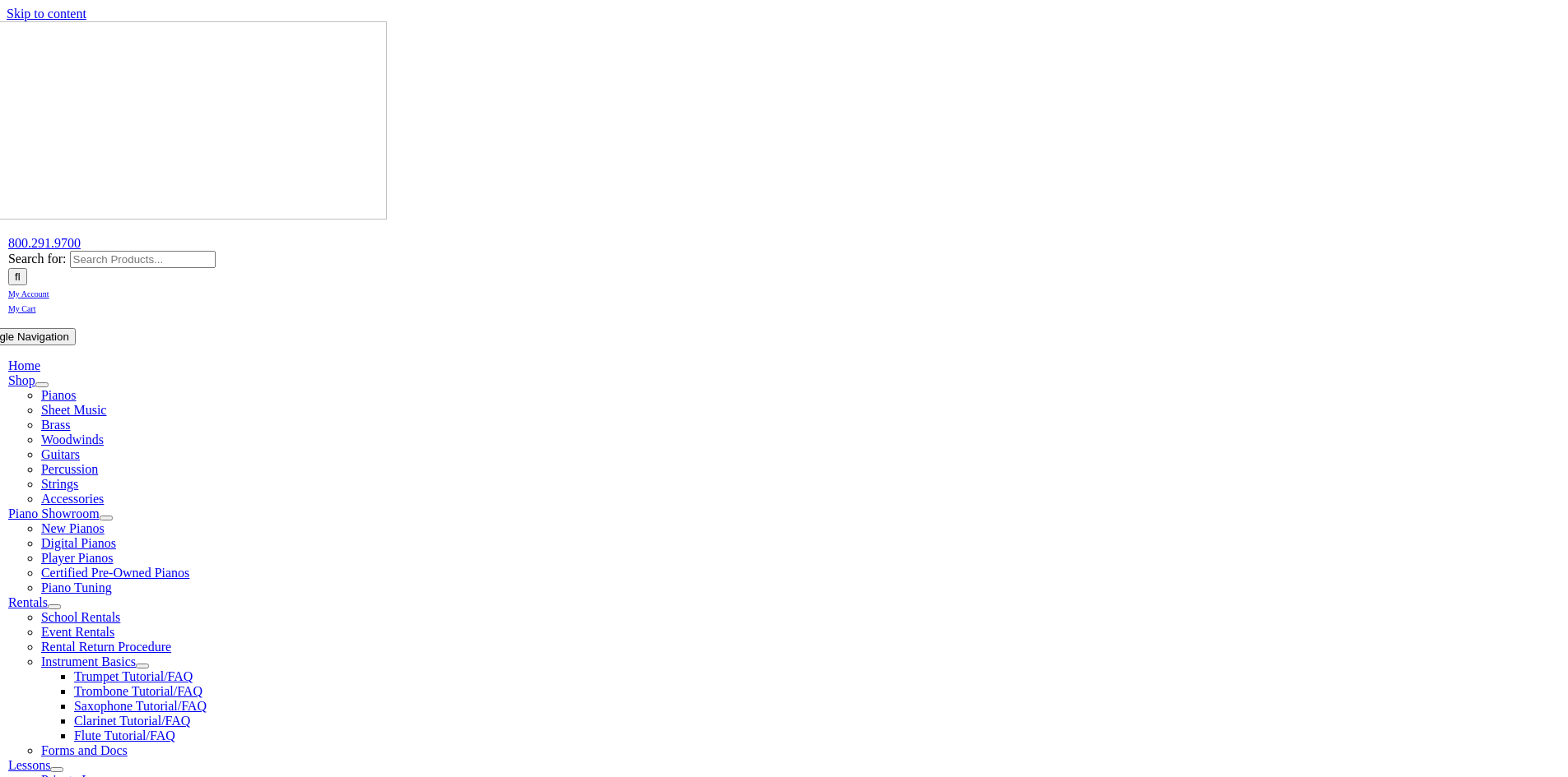
select select
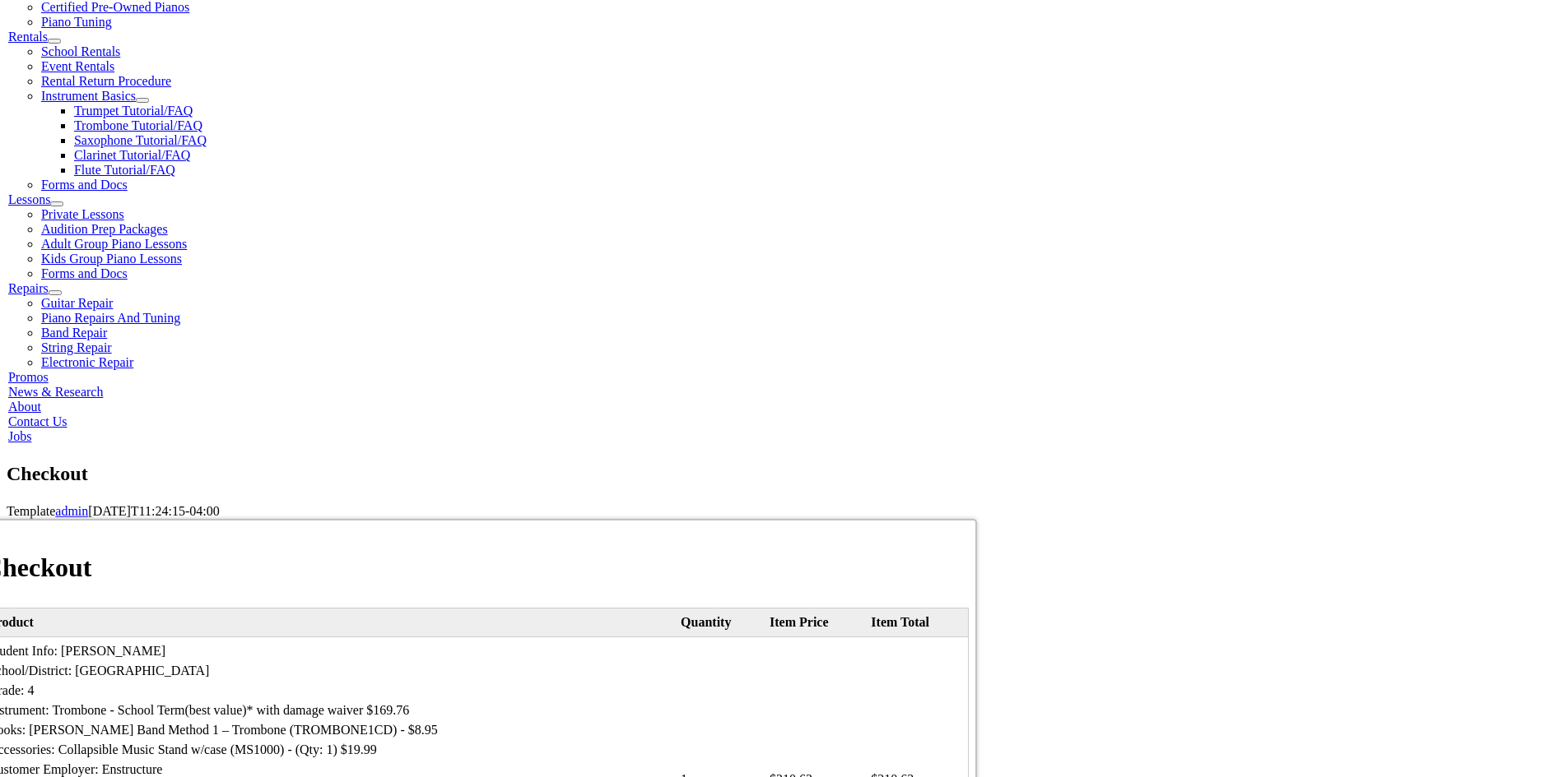
scroll to position [658, 0]
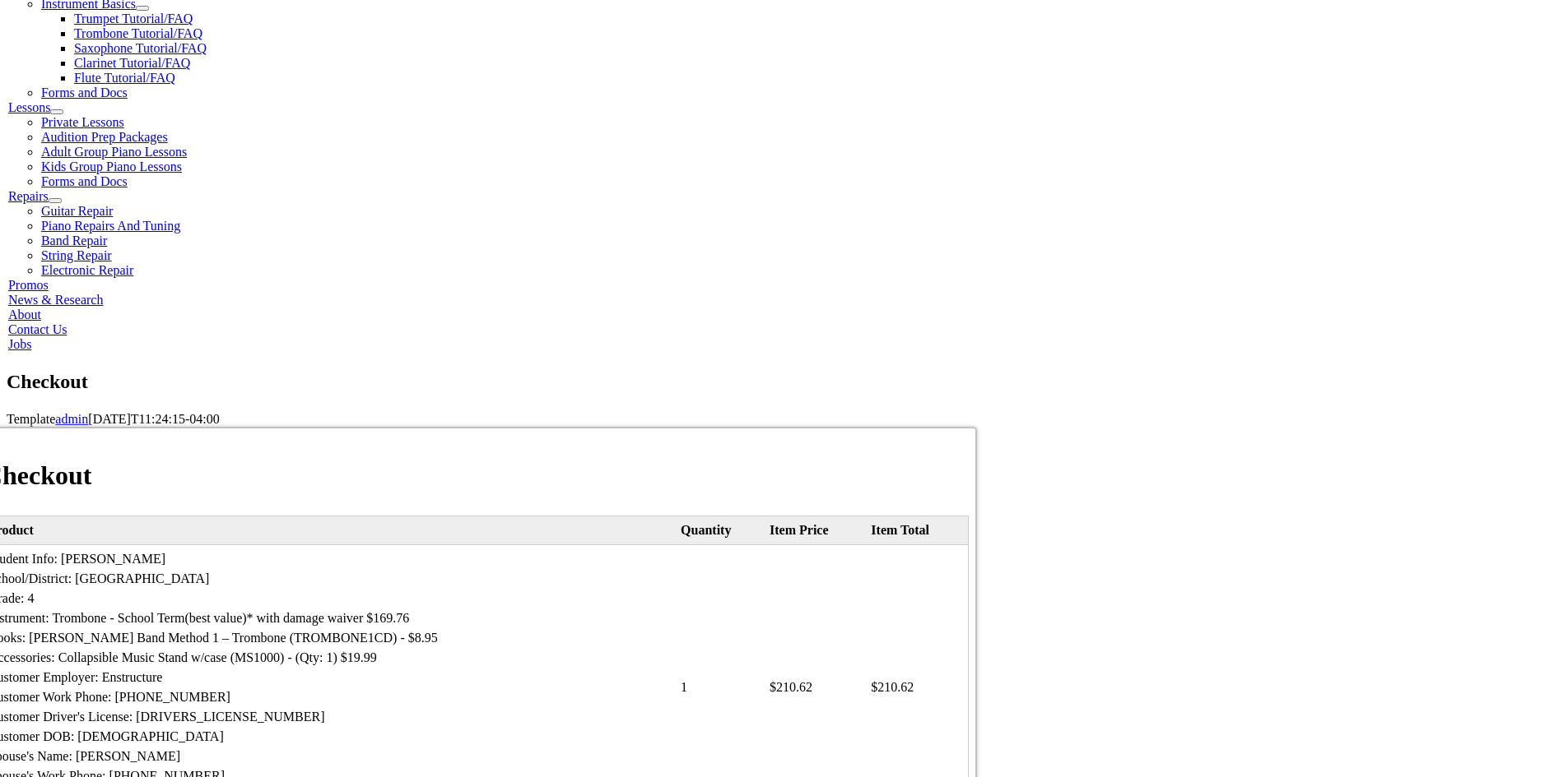
type input "[PERSON_NAME]"
type input "[STREET_ADDRESS][US_STATE]"
type input "[GEOGRAPHIC_DATA][PERSON_NAME]"
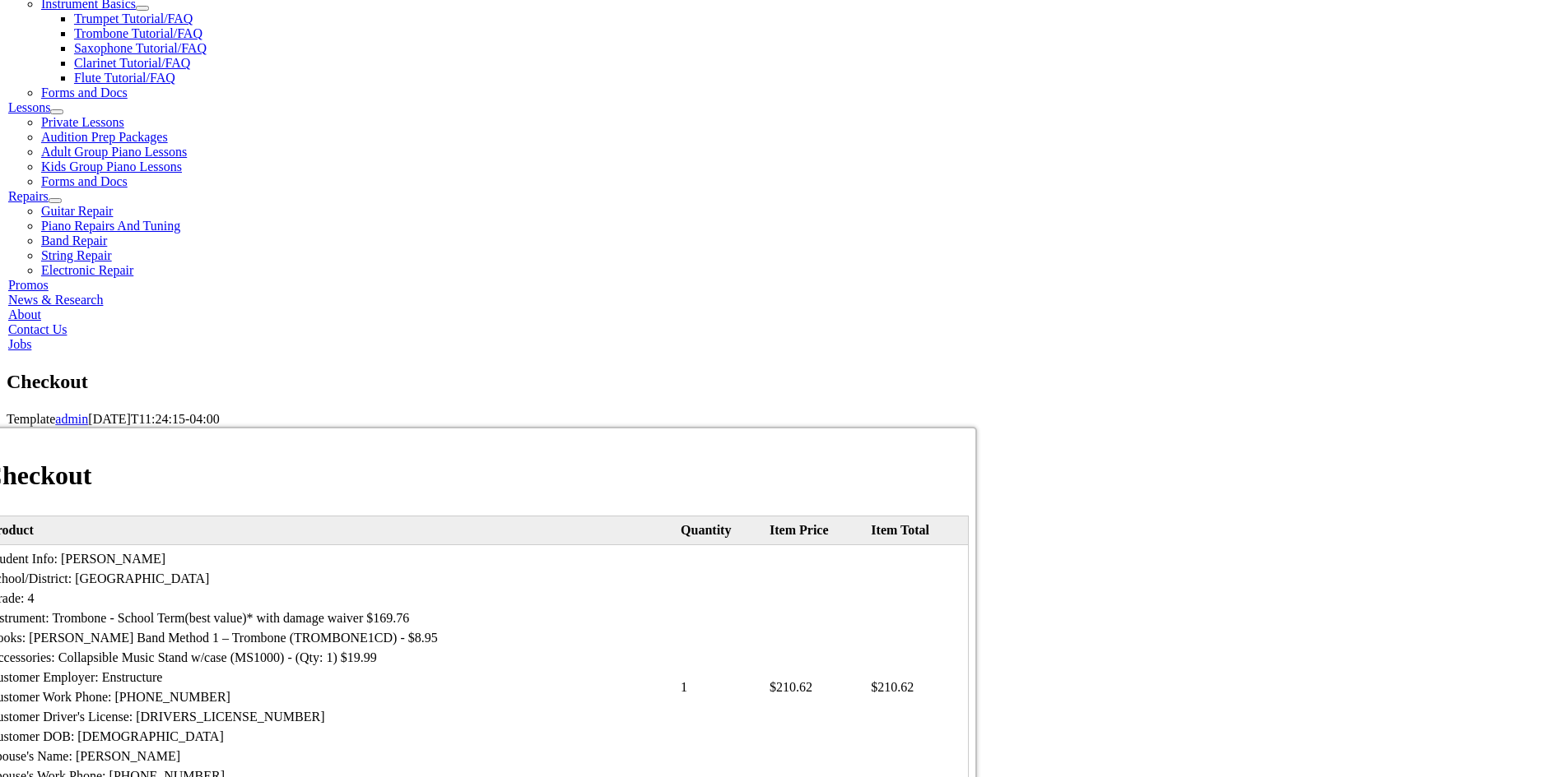
select select "PA"
type input "19380"
select select "visa"
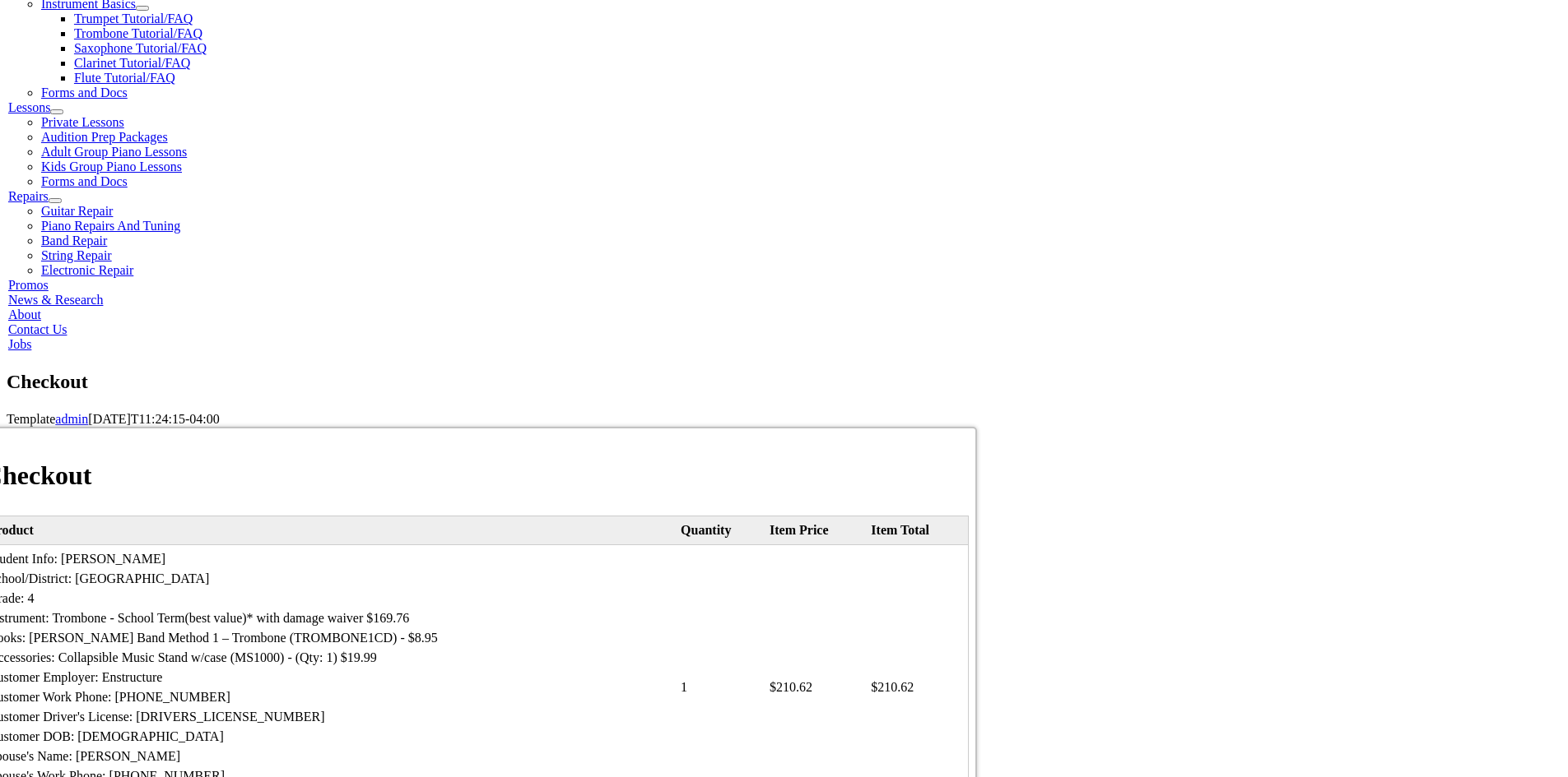
type input "[CREDIT_CARD_NUMBER]"
select select "10"
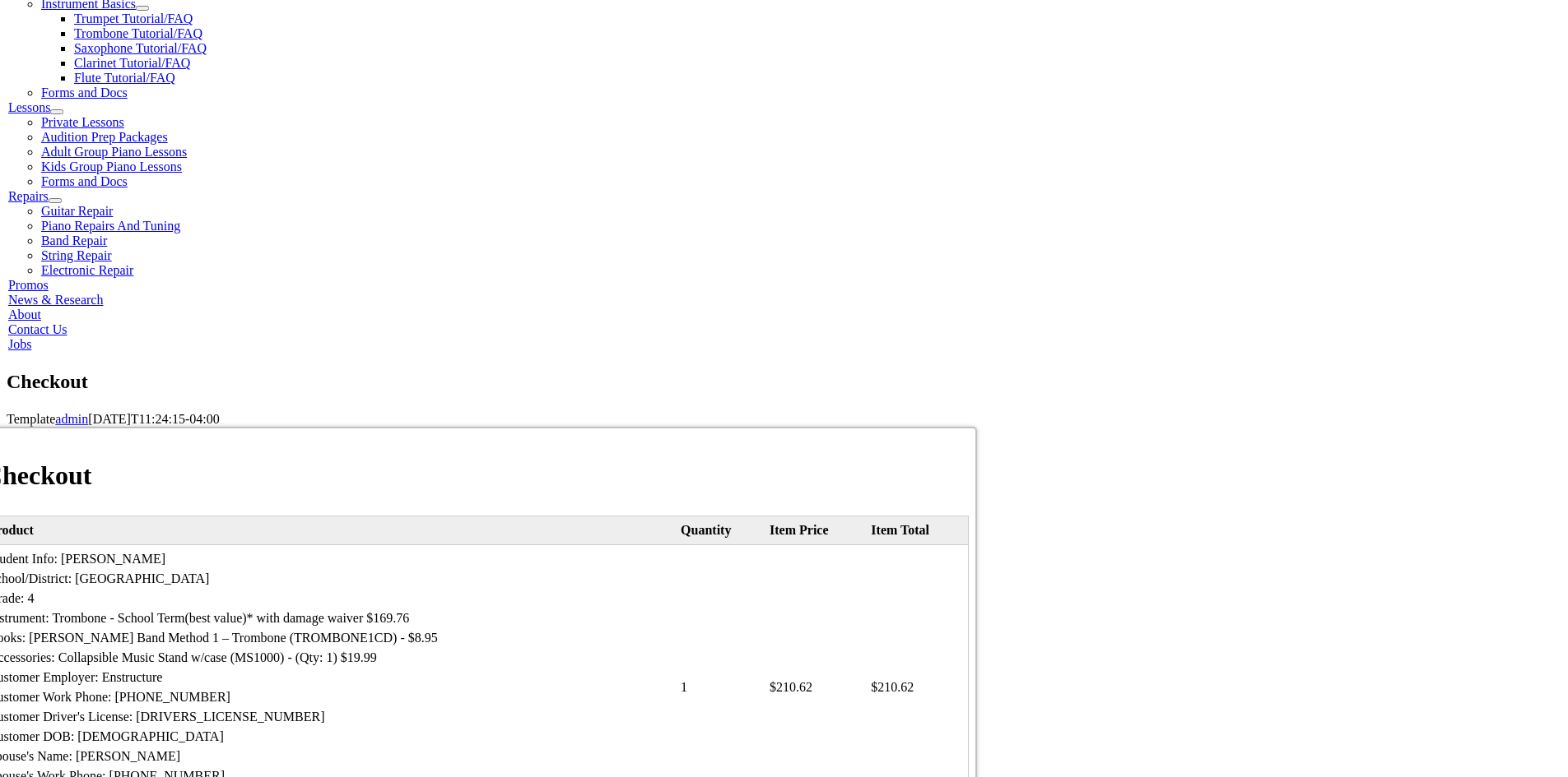
select select "2027"
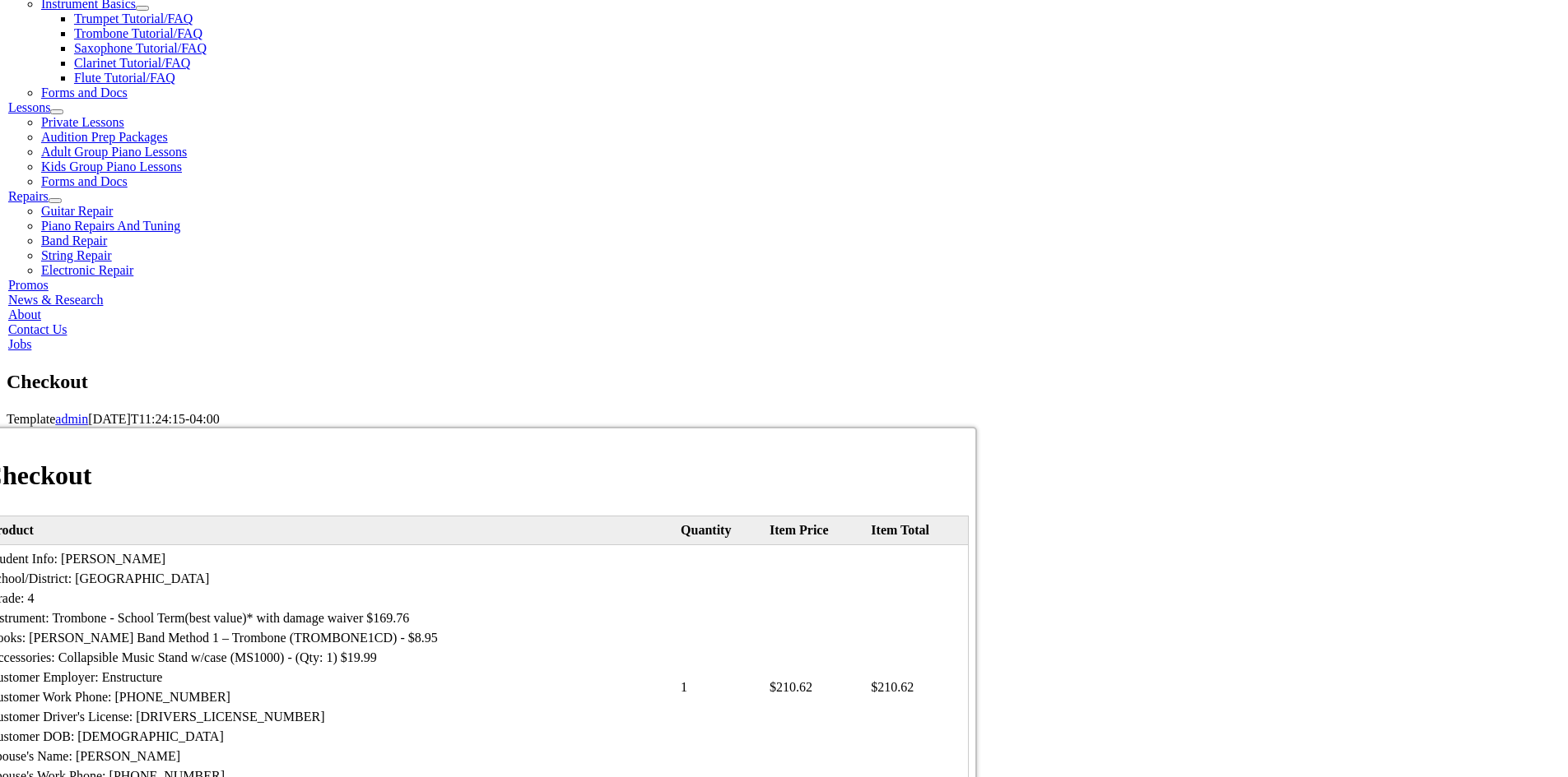
type input "047"
type input "7177991411"
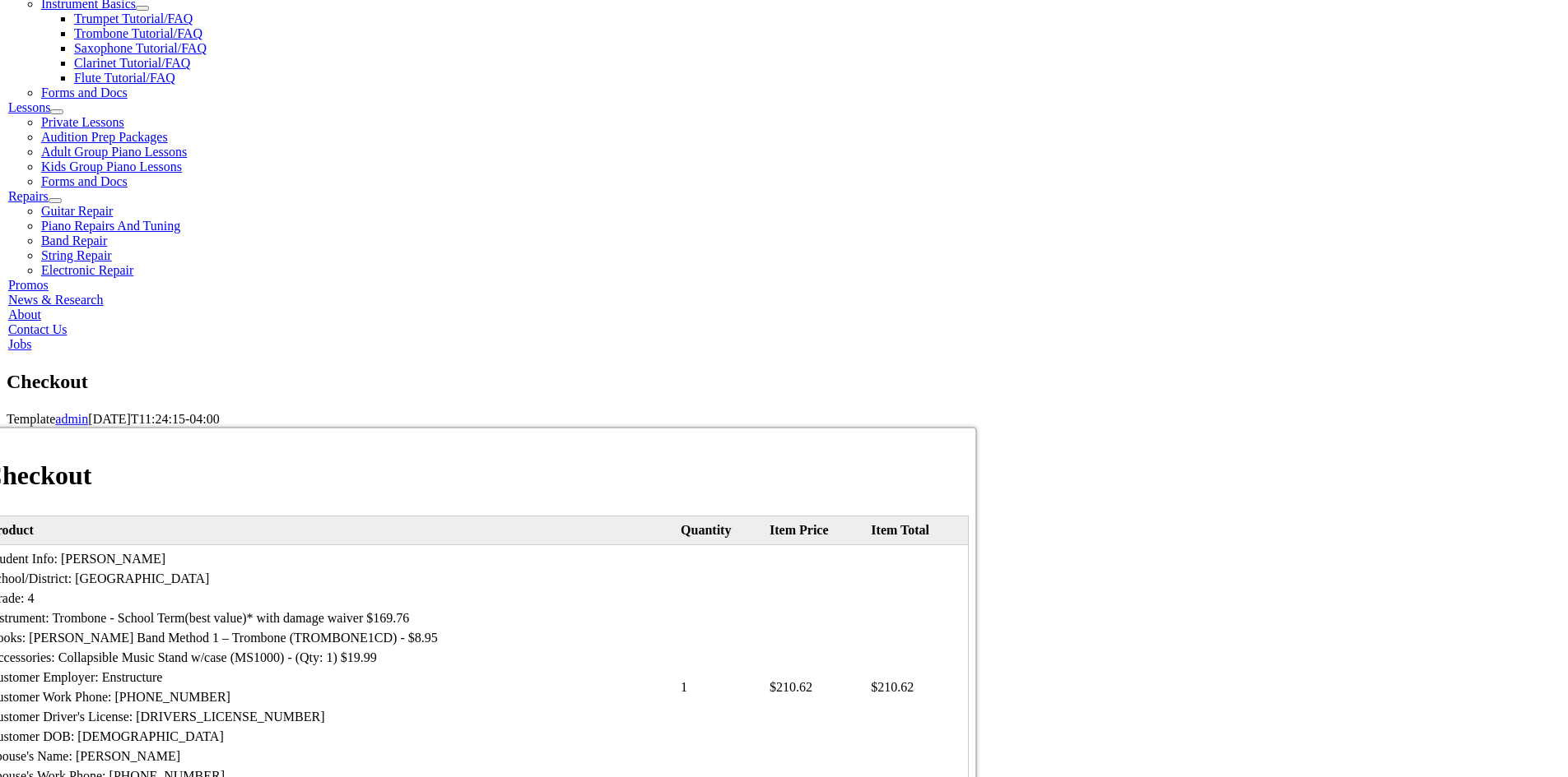
type input "[EMAIL_ADDRESS][DOMAIN_NAME]"
